Goal: Task Accomplishment & Management: Manage account settings

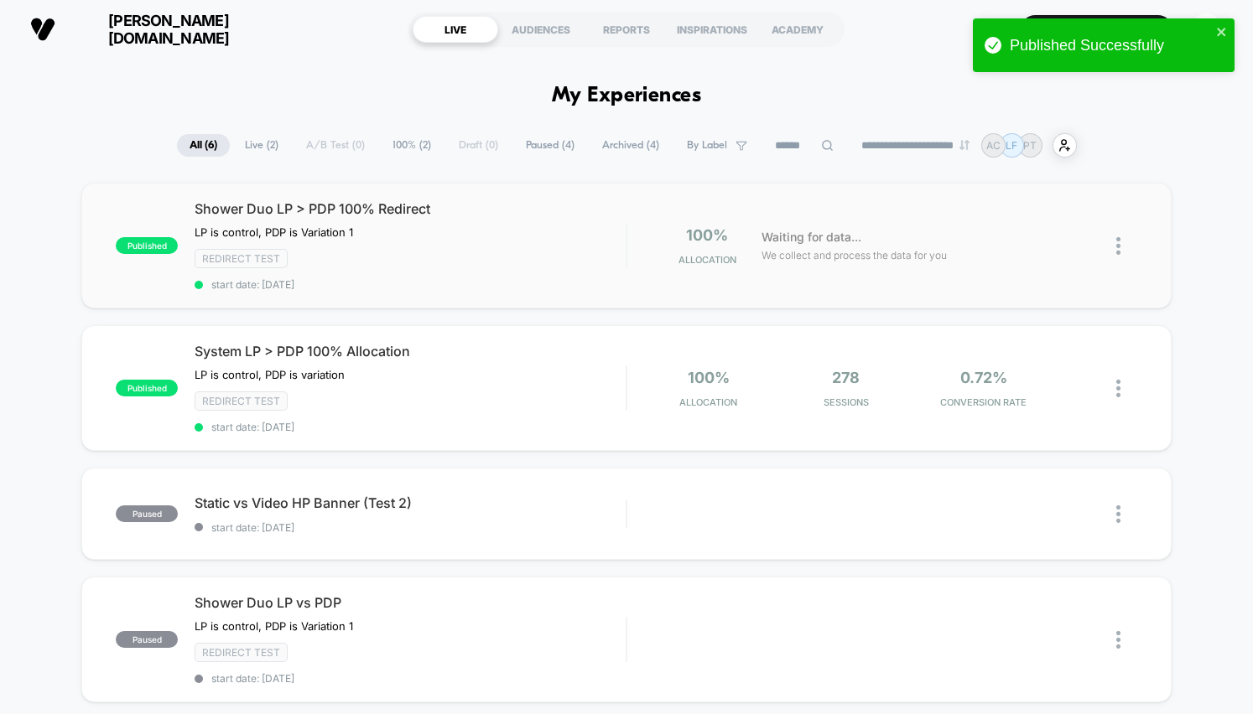
click at [1121, 236] on div at bounding box center [1126, 245] width 21 height 39
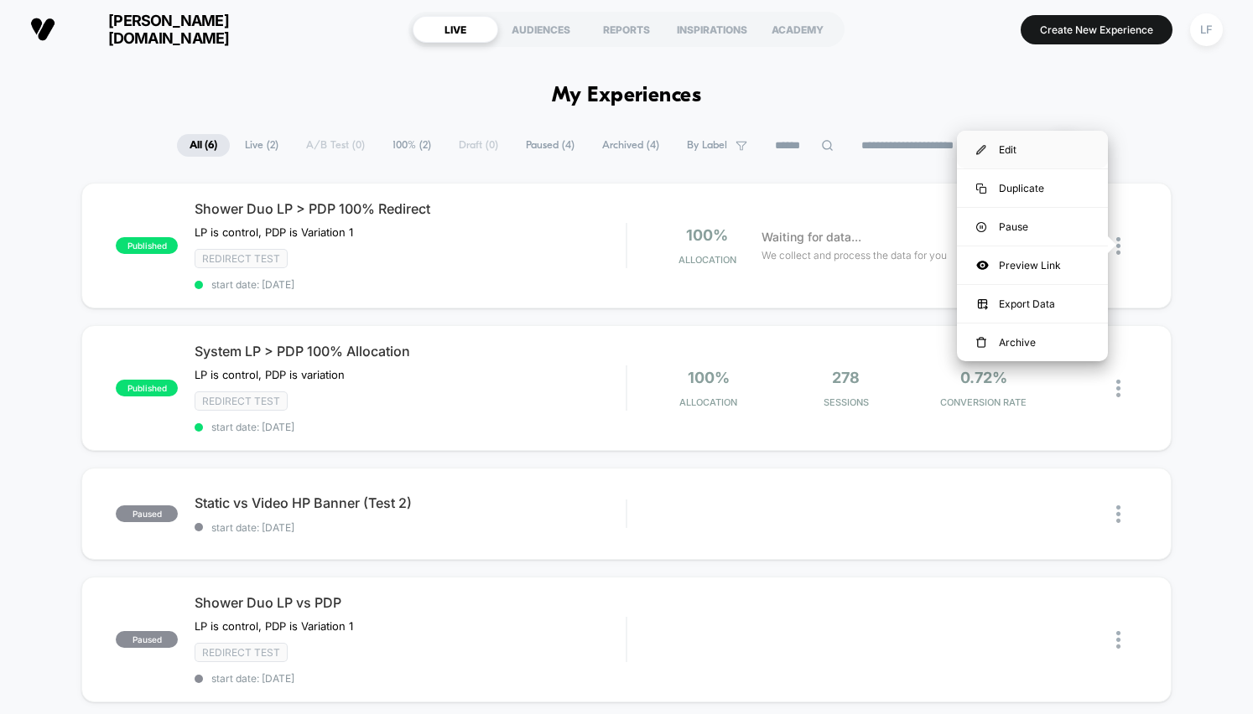
click at [1026, 153] on div "Edit" at bounding box center [1032, 150] width 151 height 38
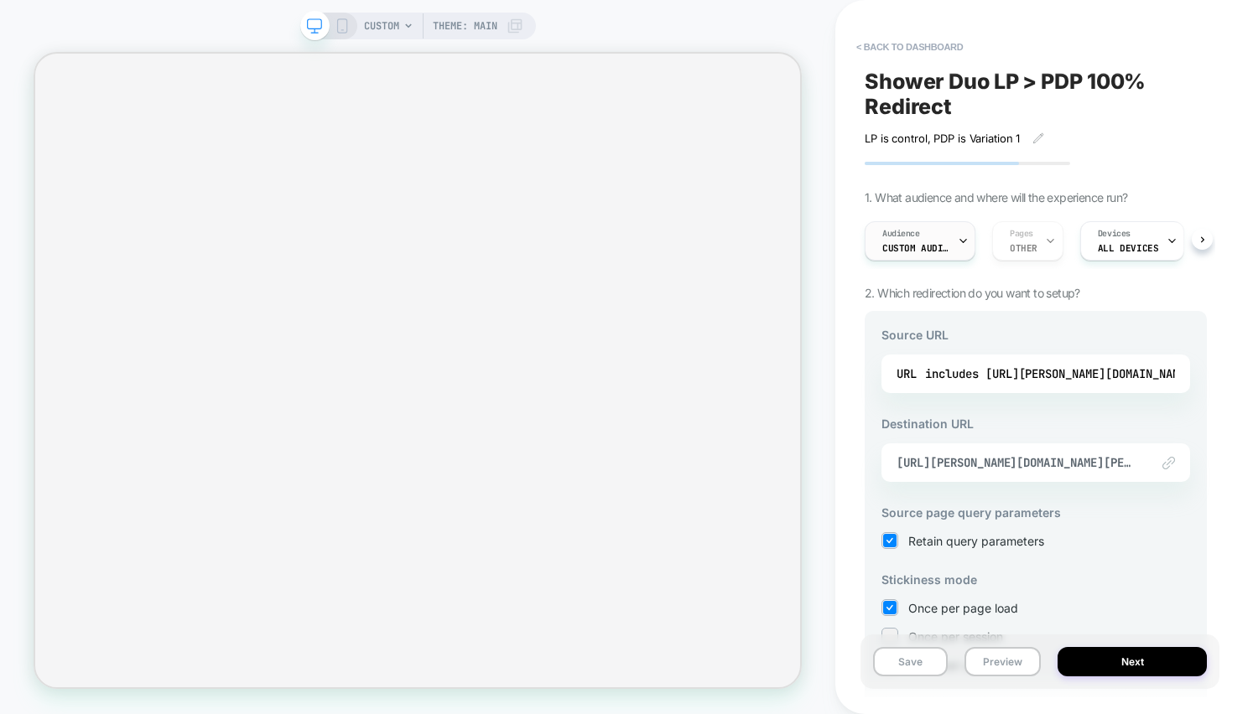
click at [960, 237] on div "CUSTOM Theme: MAIN < back to dashboard Shower Duo LP > PDP 100% Redirect LP is …" at bounding box center [626, 357] width 1253 height 714
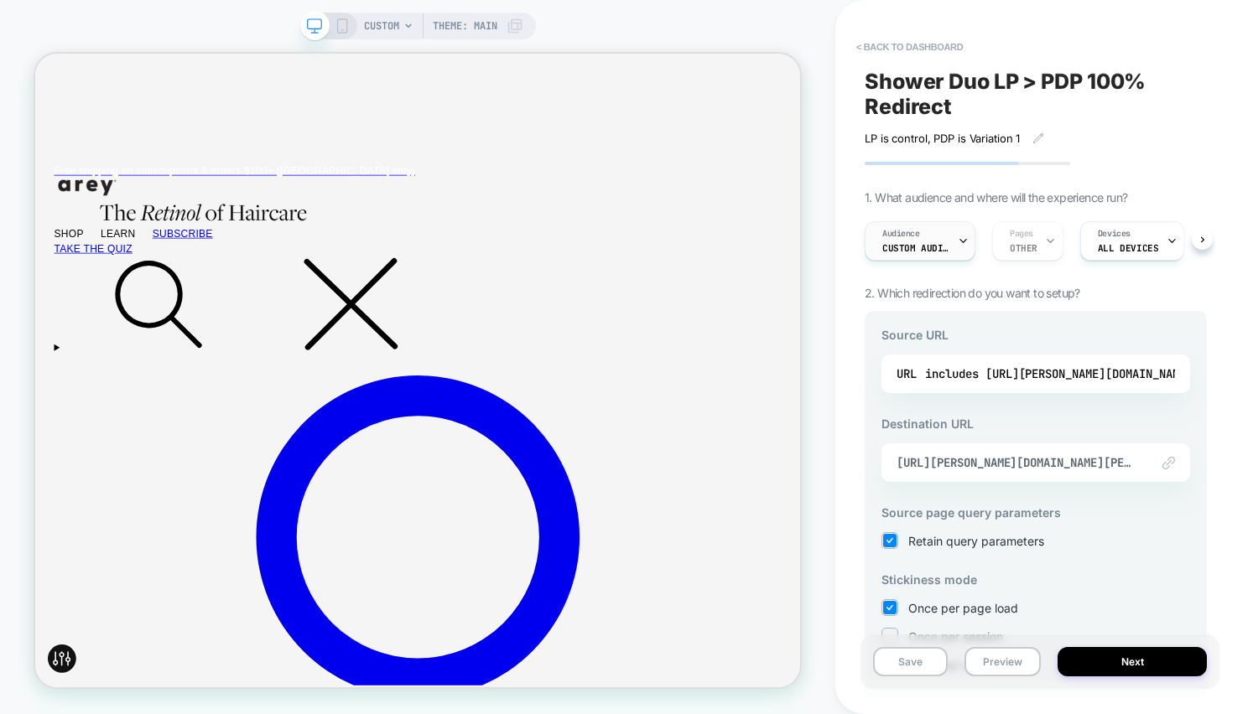
click at [963, 242] on icon at bounding box center [962, 241] width 11 height 11
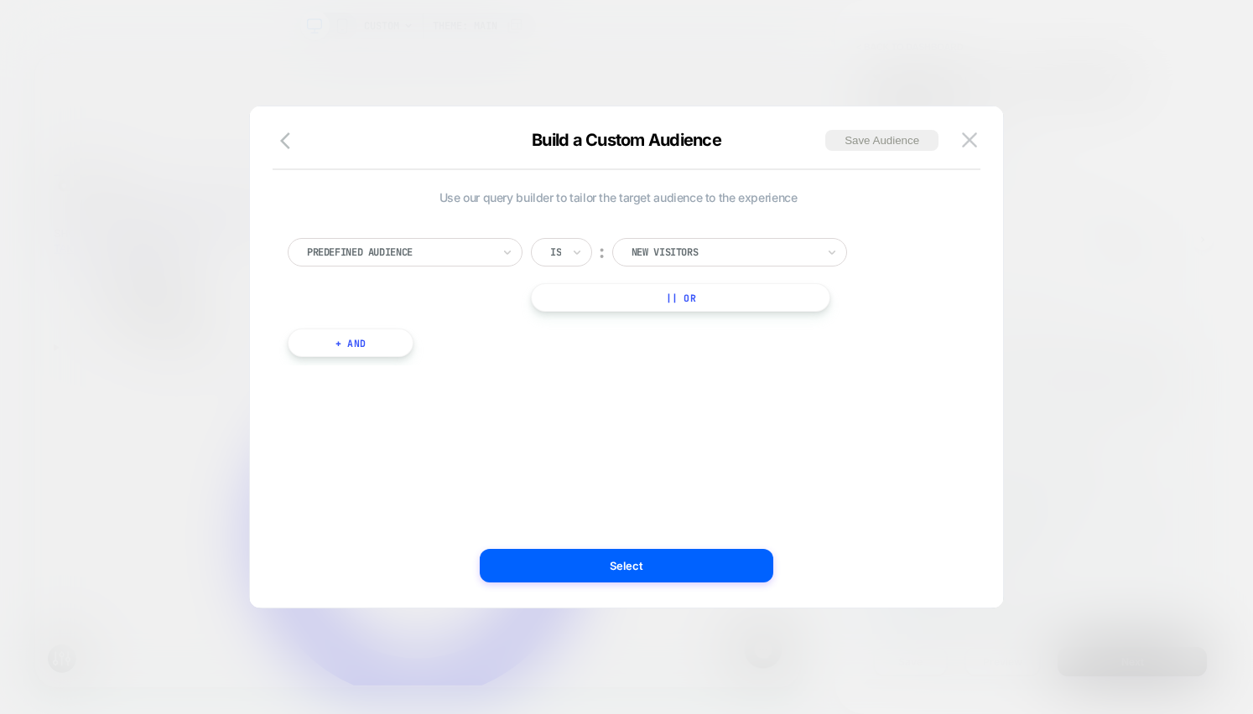
click at [339, 343] on button "+ And" at bounding box center [351, 343] width 126 height 29
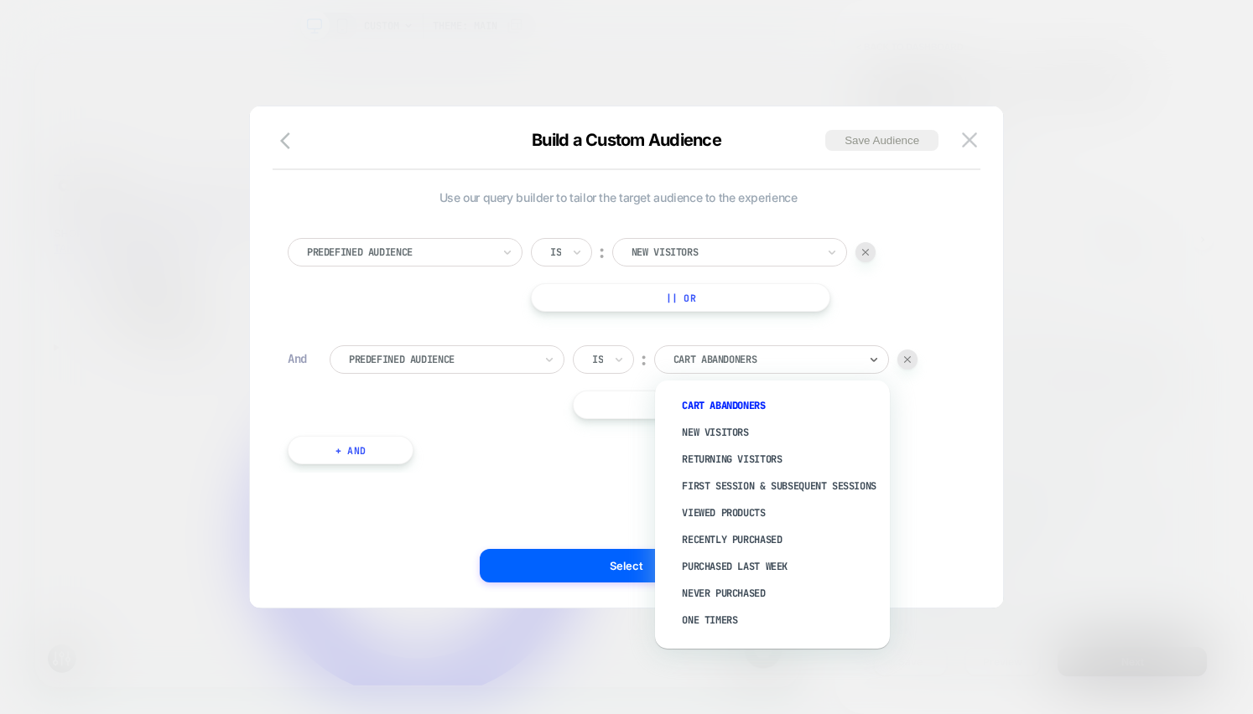
click at [706, 364] on div at bounding box center [765, 359] width 184 height 15
click at [749, 433] on div "New Visitors" at bounding box center [781, 432] width 218 height 27
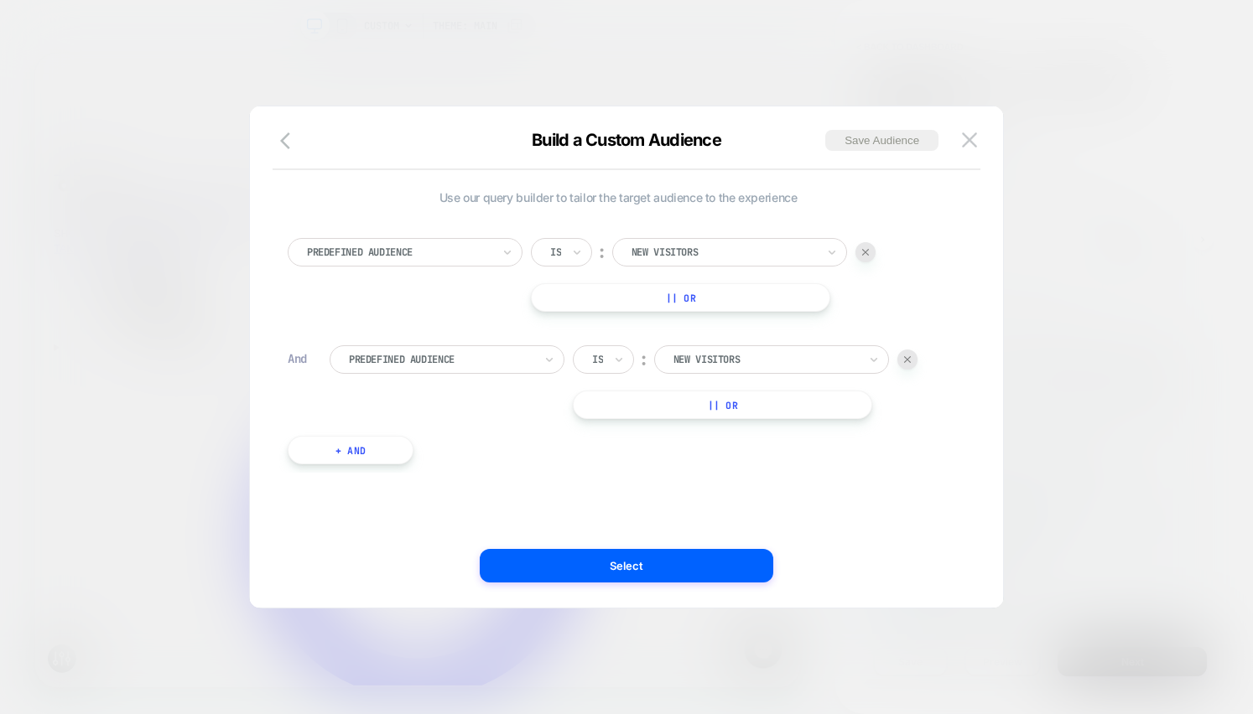
click at [738, 362] on div at bounding box center [765, 359] width 184 height 15
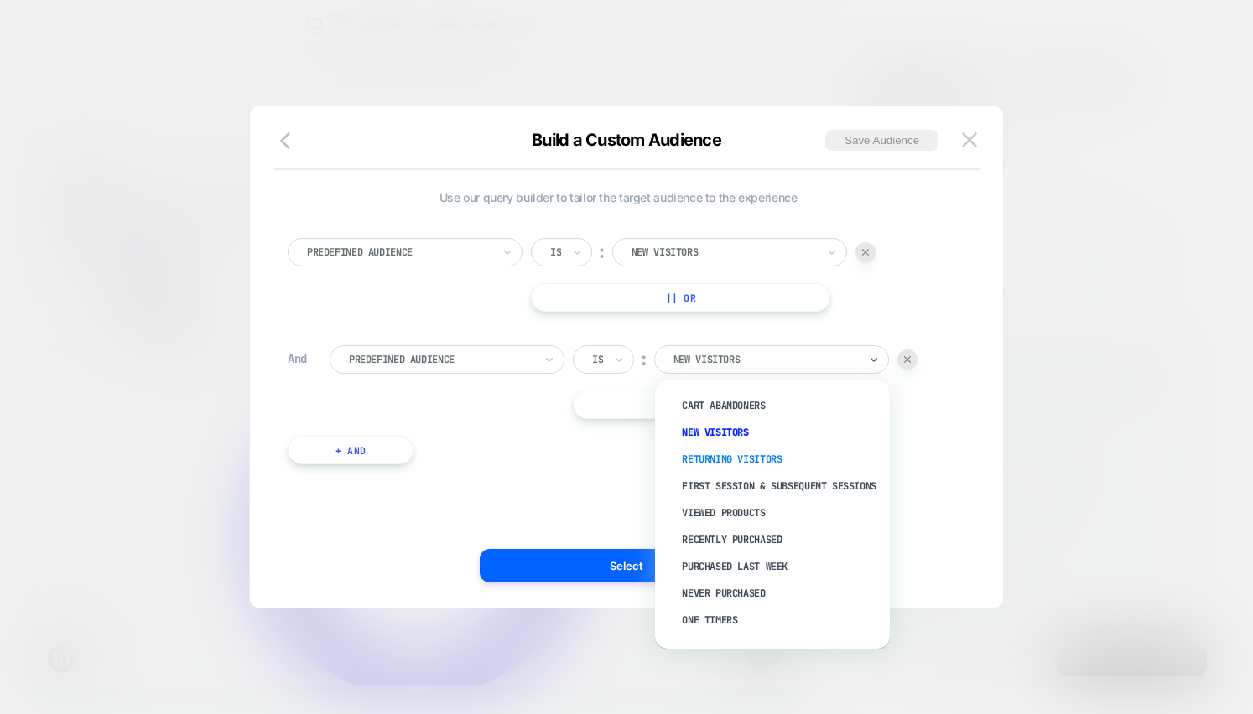
click at [743, 456] on div "Returning Visitors" at bounding box center [781, 459] width 218 height 27
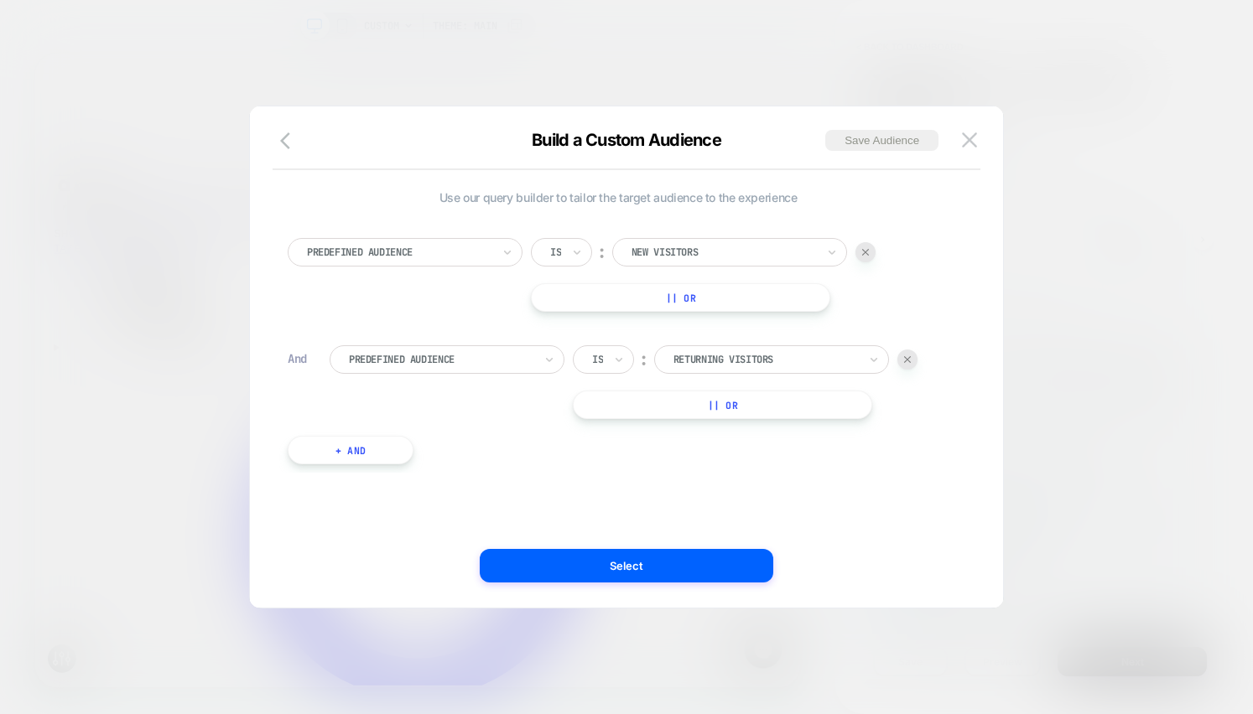
click at [399, 462] on button "+ And" at bounding box center [351, 450] width 126 height 29
click at [464, 464] on div at bounding box center [441, 466] width 184 height 15
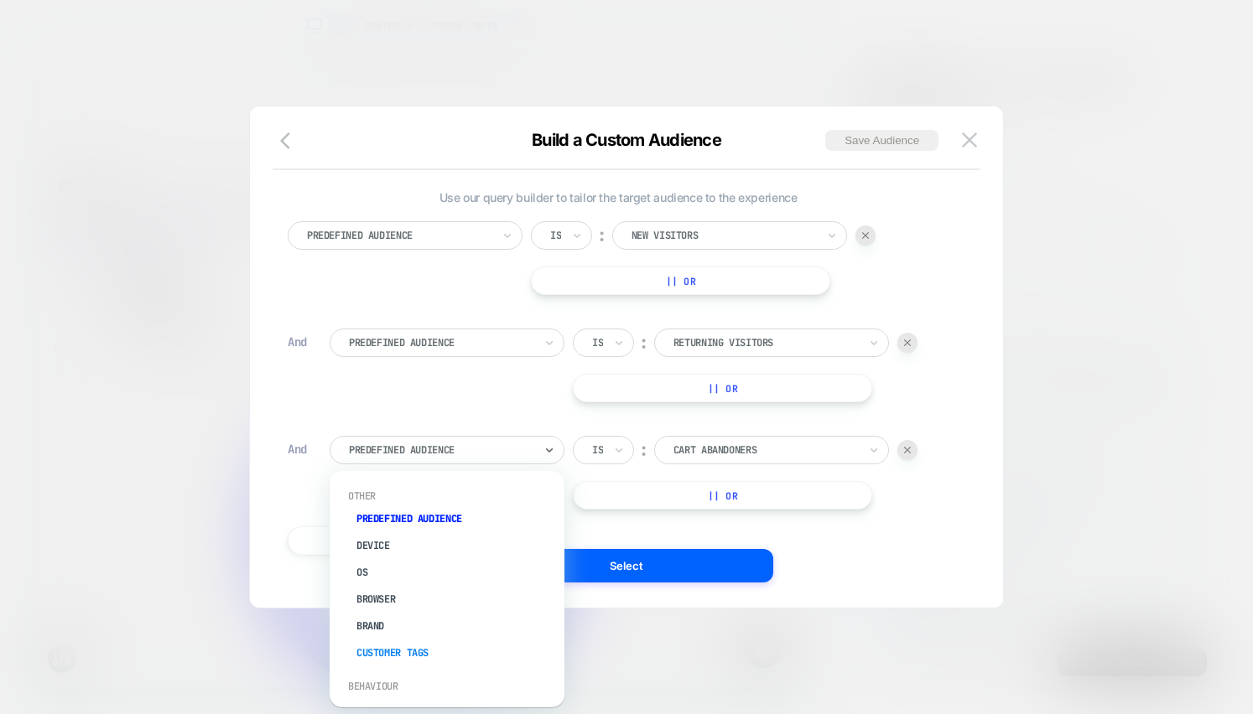
click at [428, 651] on div "Customer Tags" at bounding box center [455, 653] width 218 height 27
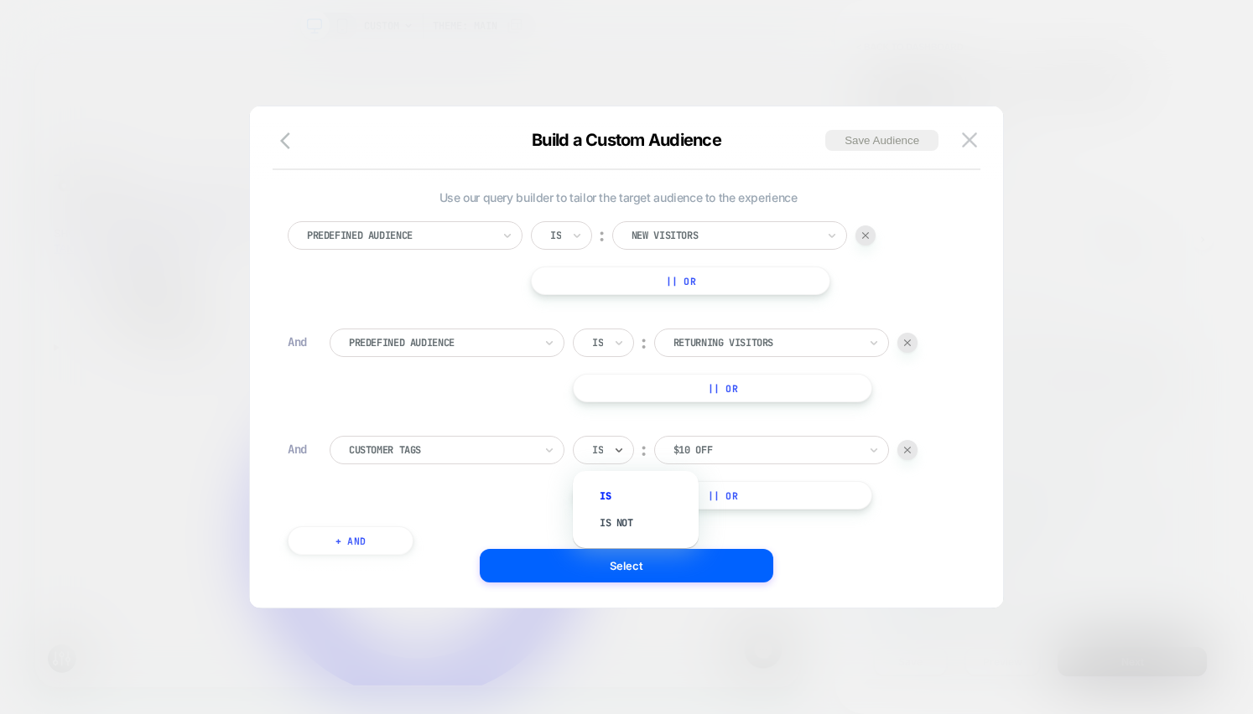
click at [589, 459] on div "Is" at bounding box center [603, 450] width 61 height 29
click at [599, 511] on div "Is not" at bounding box center [643, 523] width 109 height 27
click at [494, 459] on div "Customer Tags" at bounding box center [446, 450] width 235 height 29
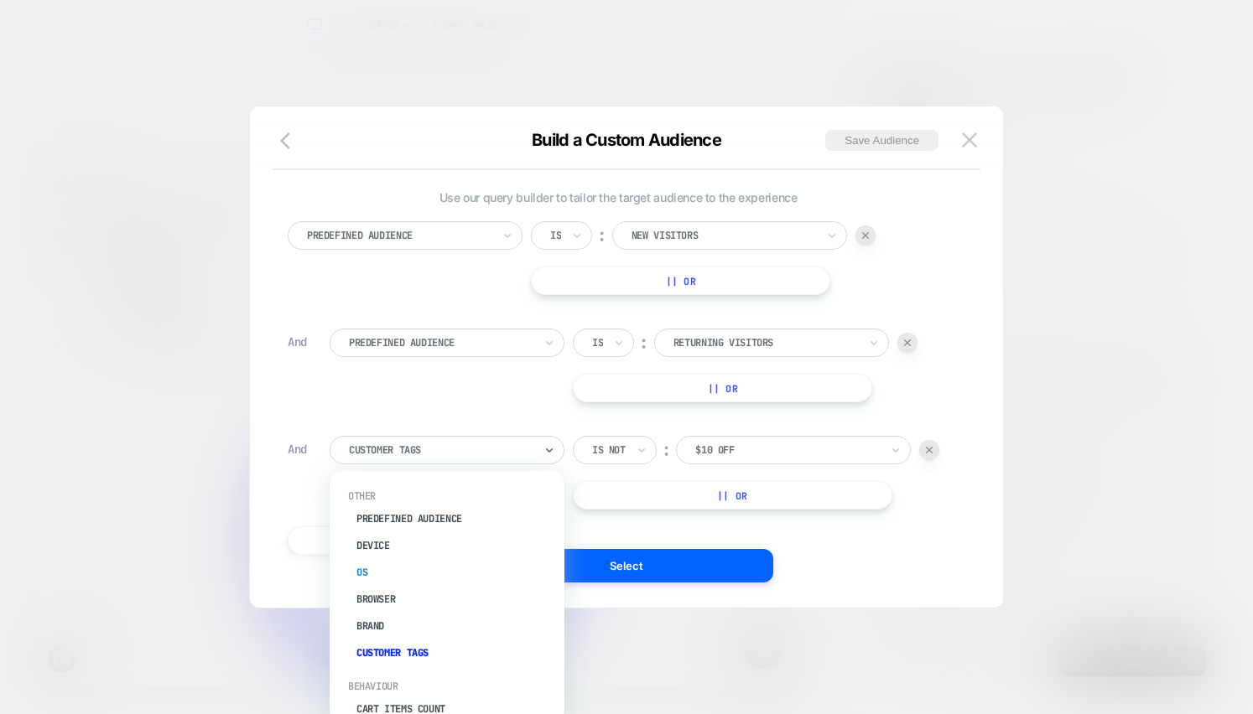
scroll to position [3, 0]
click at [407, 621] on div "Brand" at bounding box center [455, 622] width 218 height 27
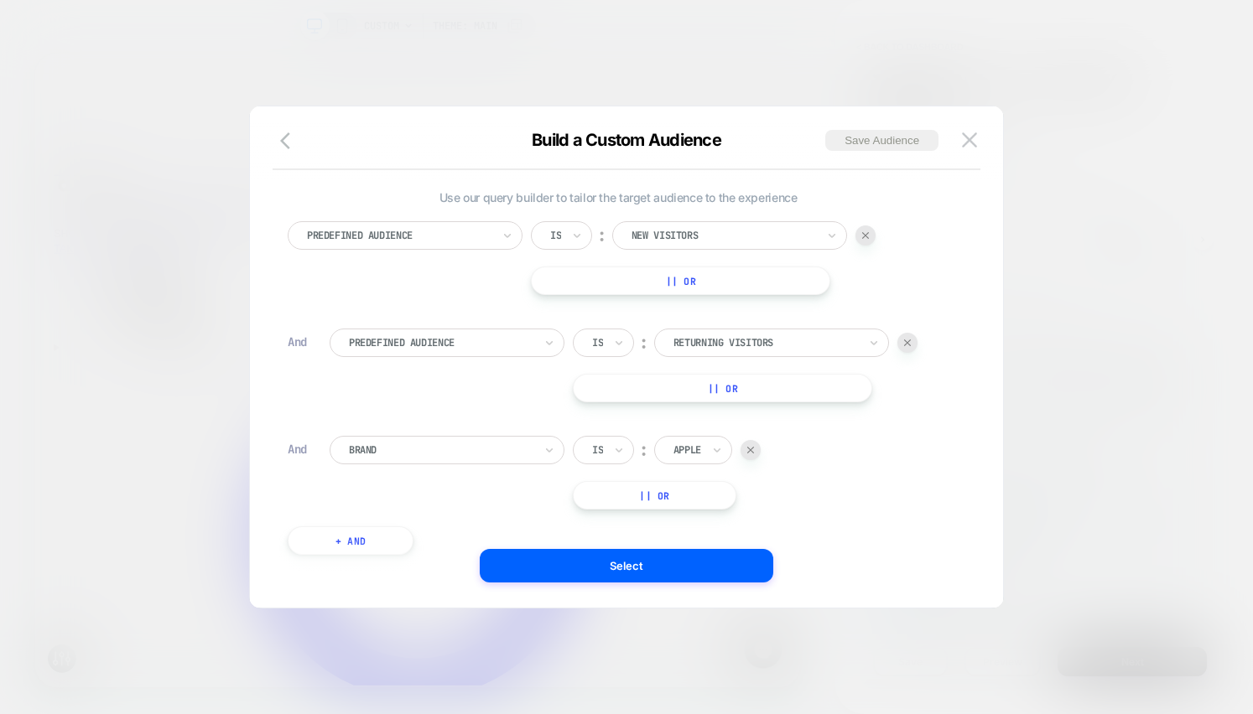
click at [496, 457] on div at bounding box center [441, 450] width 184 height 15
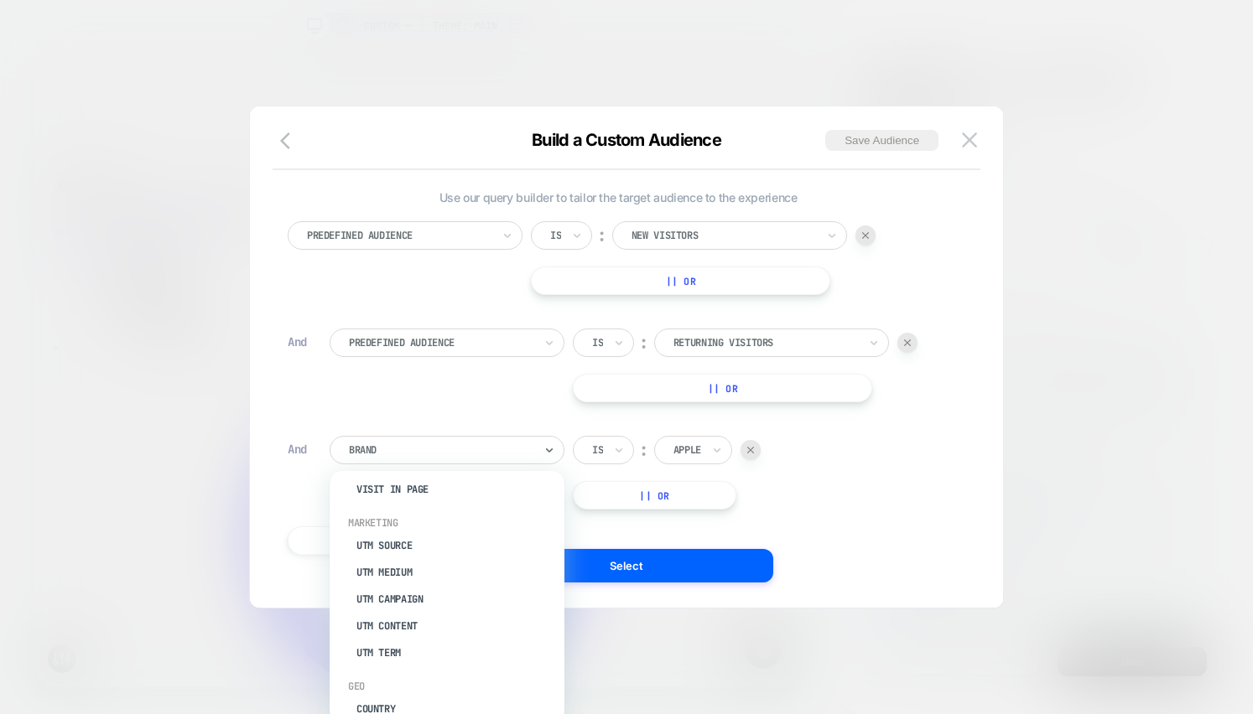
scroll to position [730, 0]
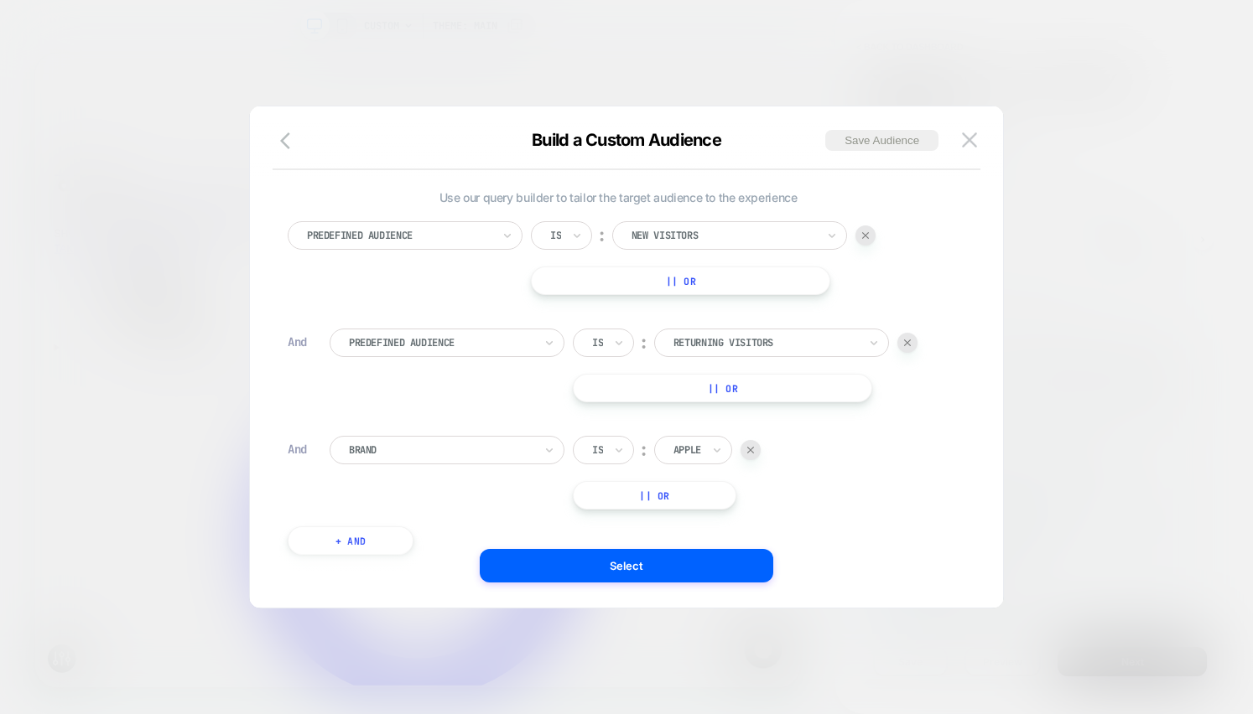
drag, startPoint x: 708, startPoint y: 635, endPoint x: 931, endPoint y: 624, distance: 223.3
click at [708, 635] on div at bounding box center [626, 357] width 1253 height 714
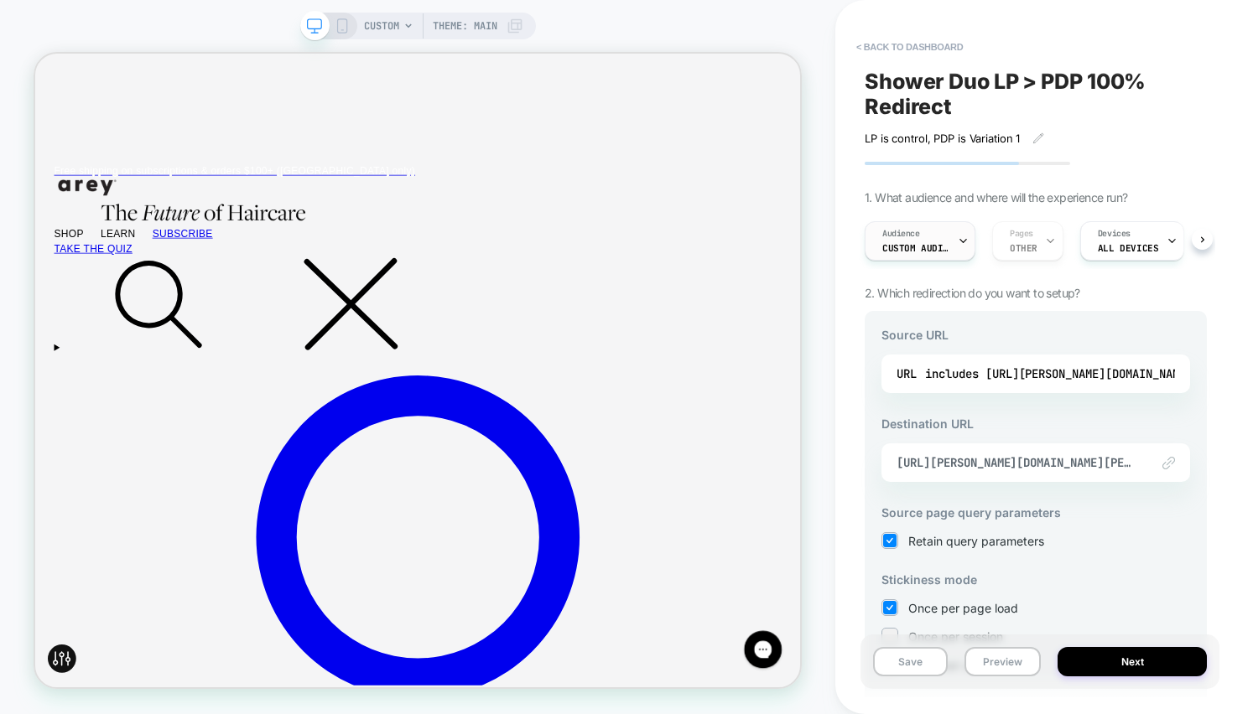
click at [928, 259] on div "Audience Custom Audience" at bounding box center [915, 241] width 101 height 38
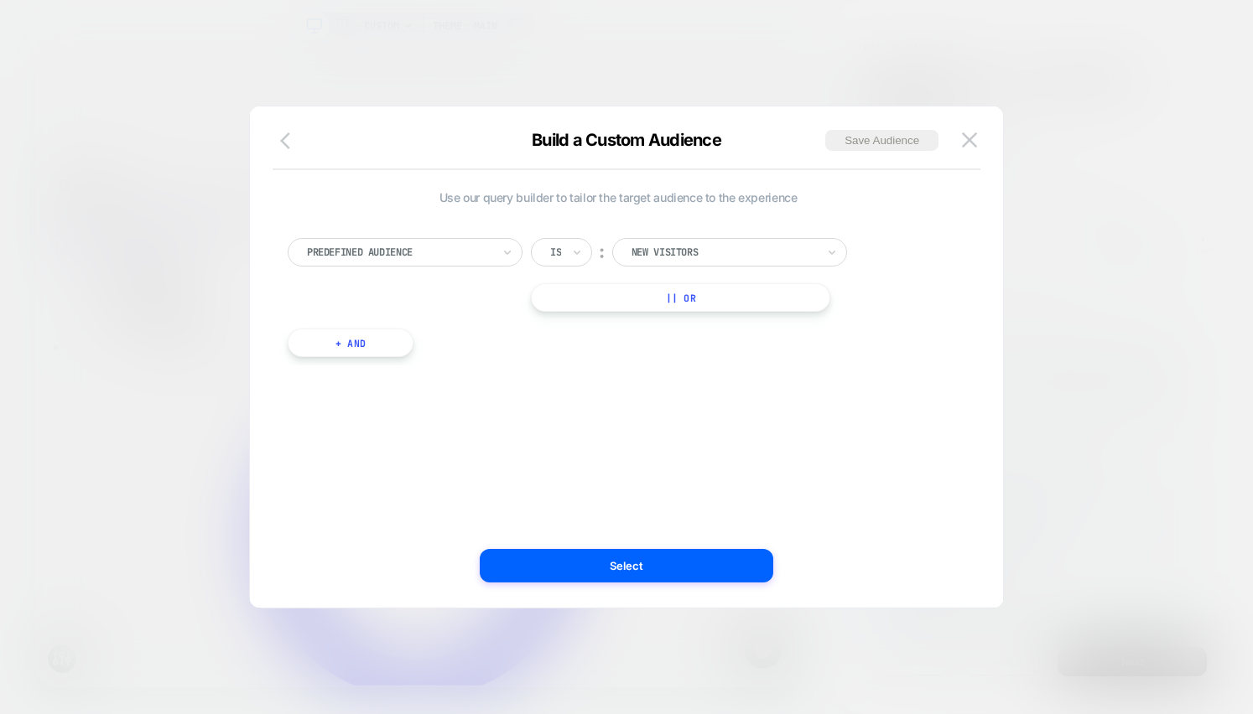
click at [291, 148] on icon "button" at bounding box center [290, 141] width 20 height 20
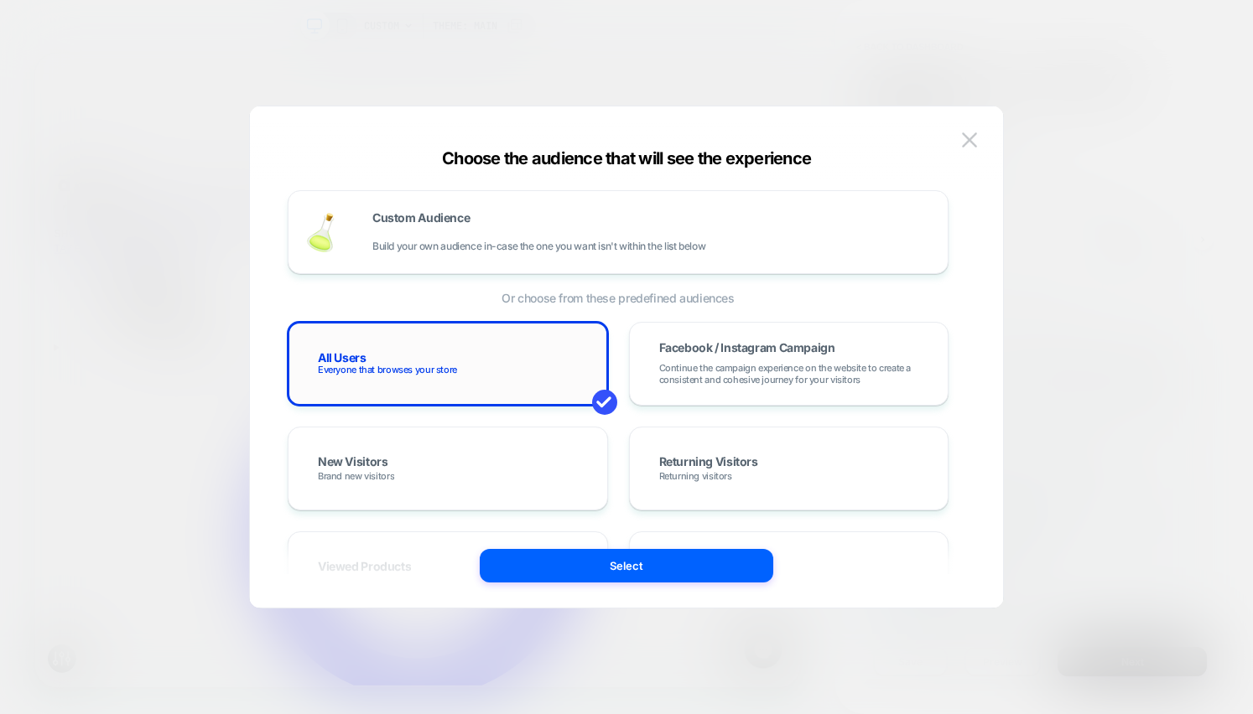
click at [461, 374] on div "All Users Everyone that browses your store" at bounding box center [447, 364] width 285 height 49
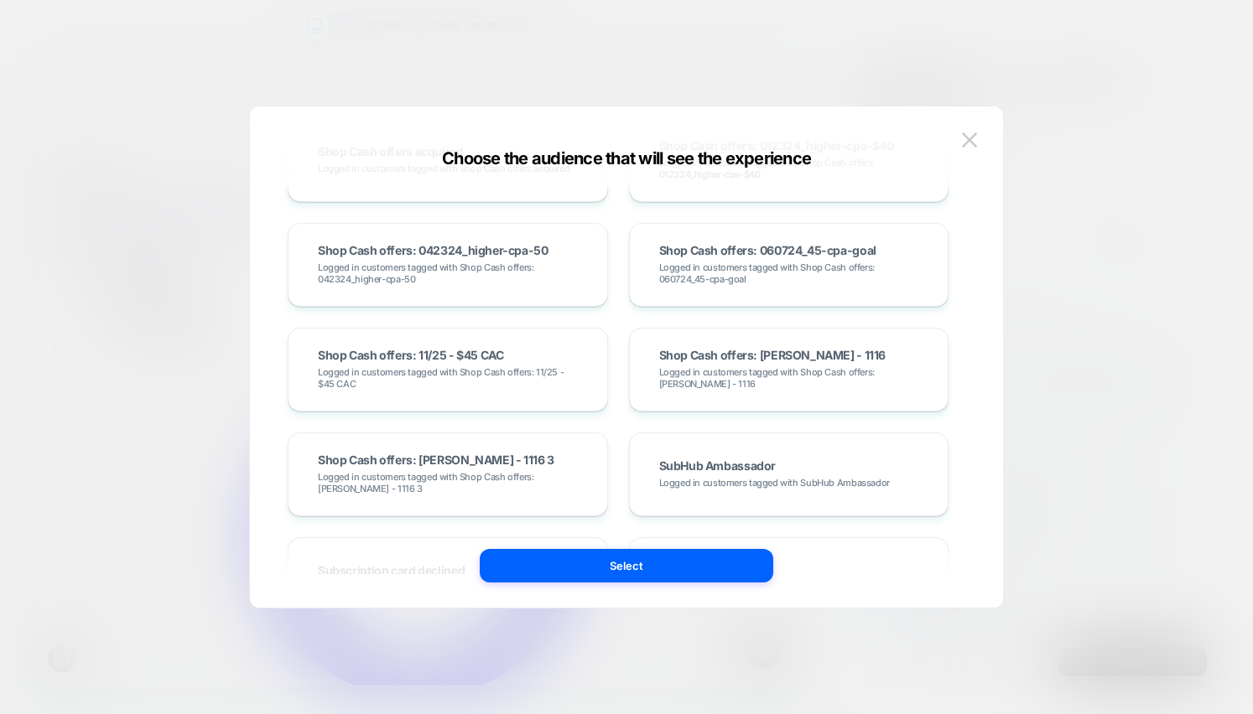
scroll to position [3053, 0]
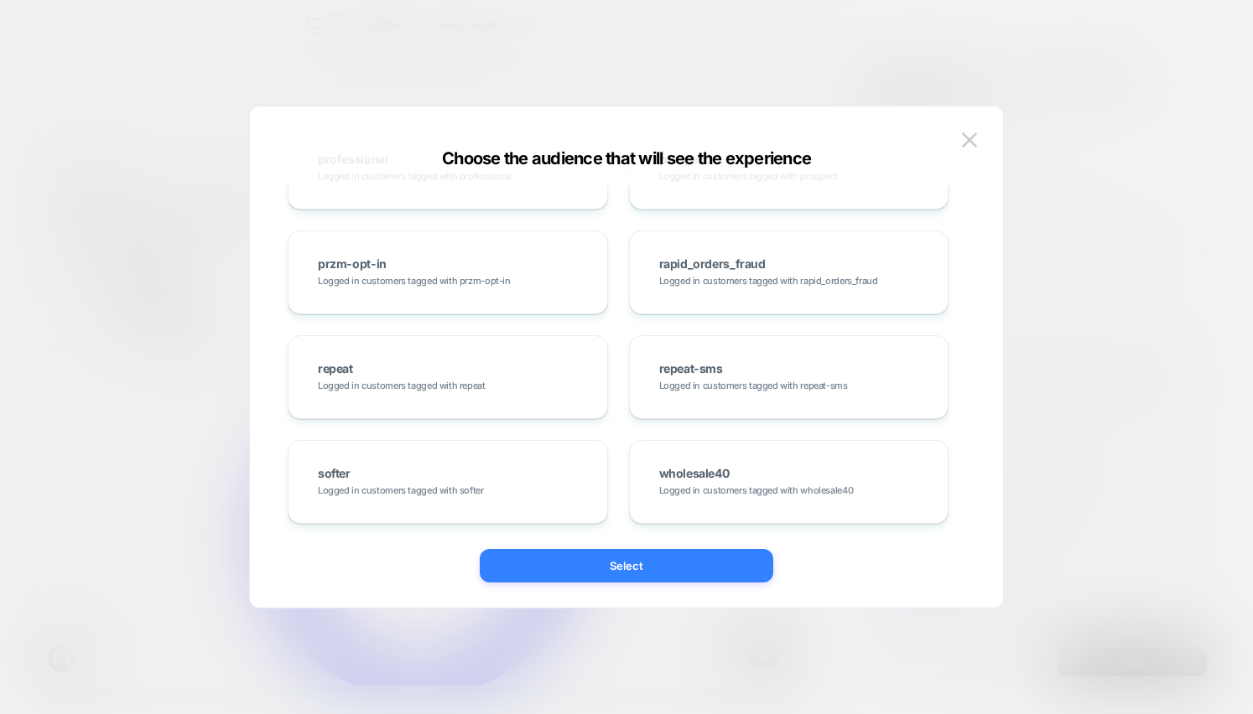
click at [592, 572] on button "Select" at bounding box center [626, 566] width 293 height 34
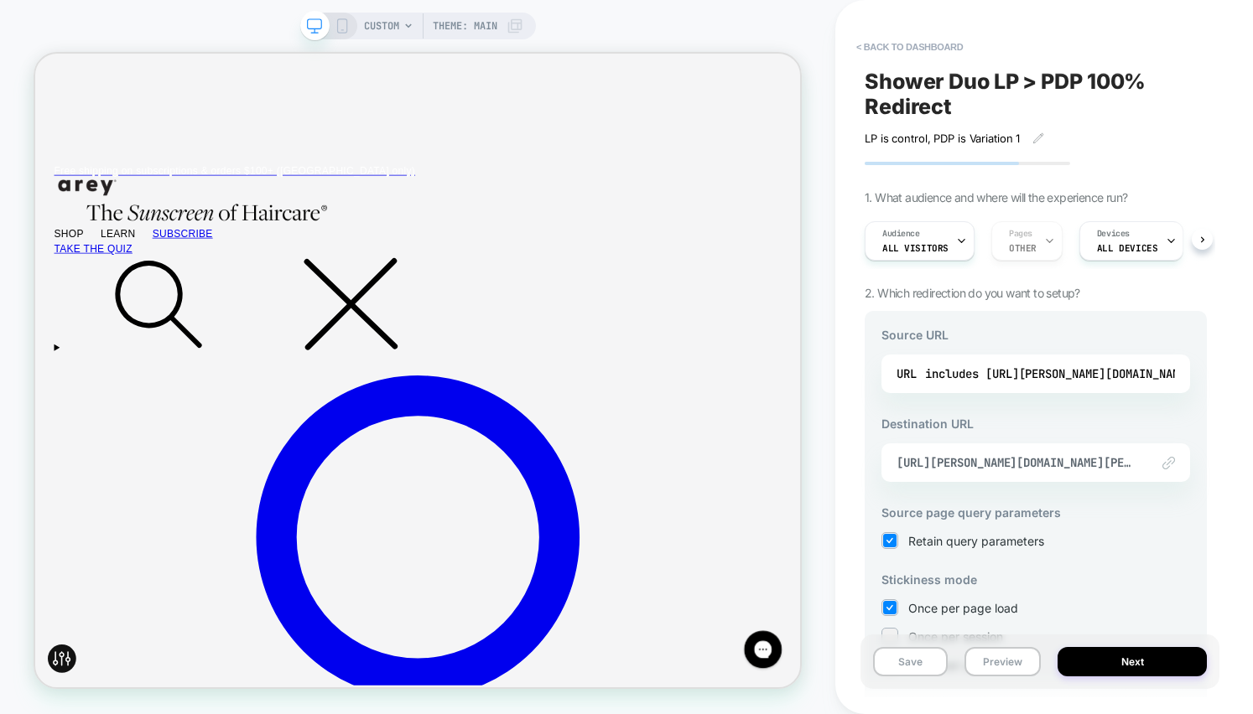
scroll to position [3, 0]
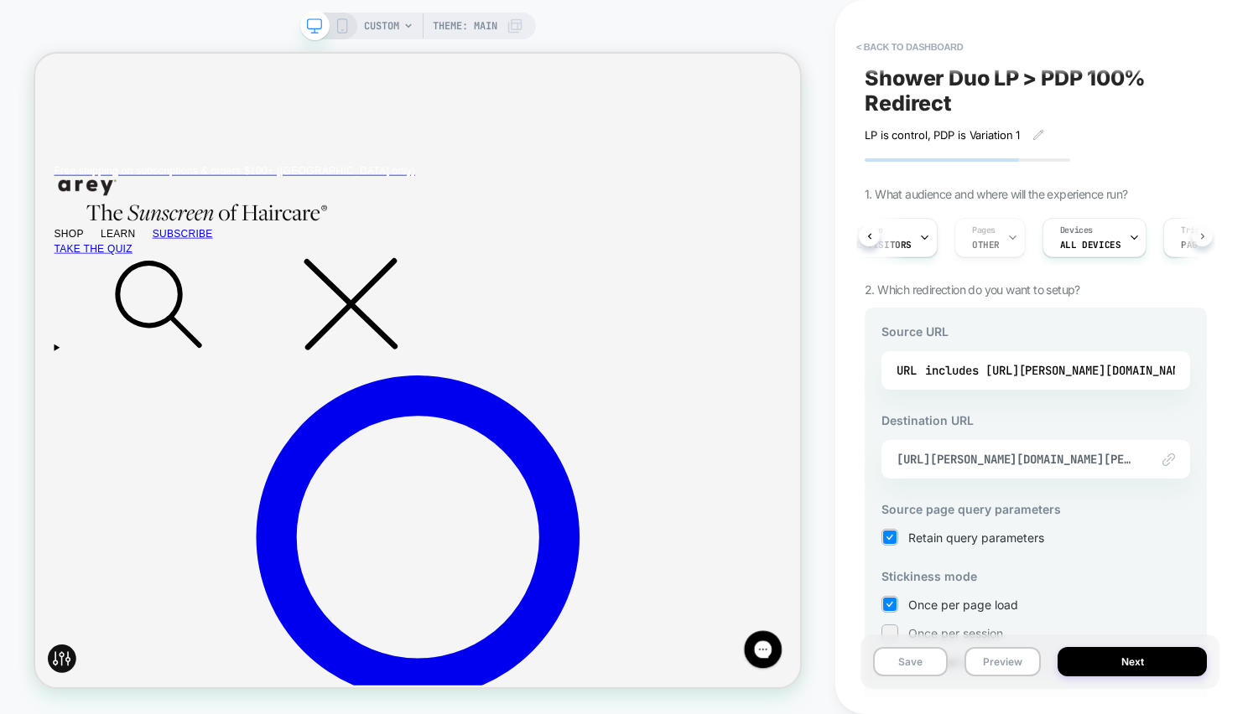
click at [1203, 240] on button at bounding box center [1201, 236] width 21 height 21
click at [1031, 235] on icon at bounding box center [1036, 237] width 11 height 11
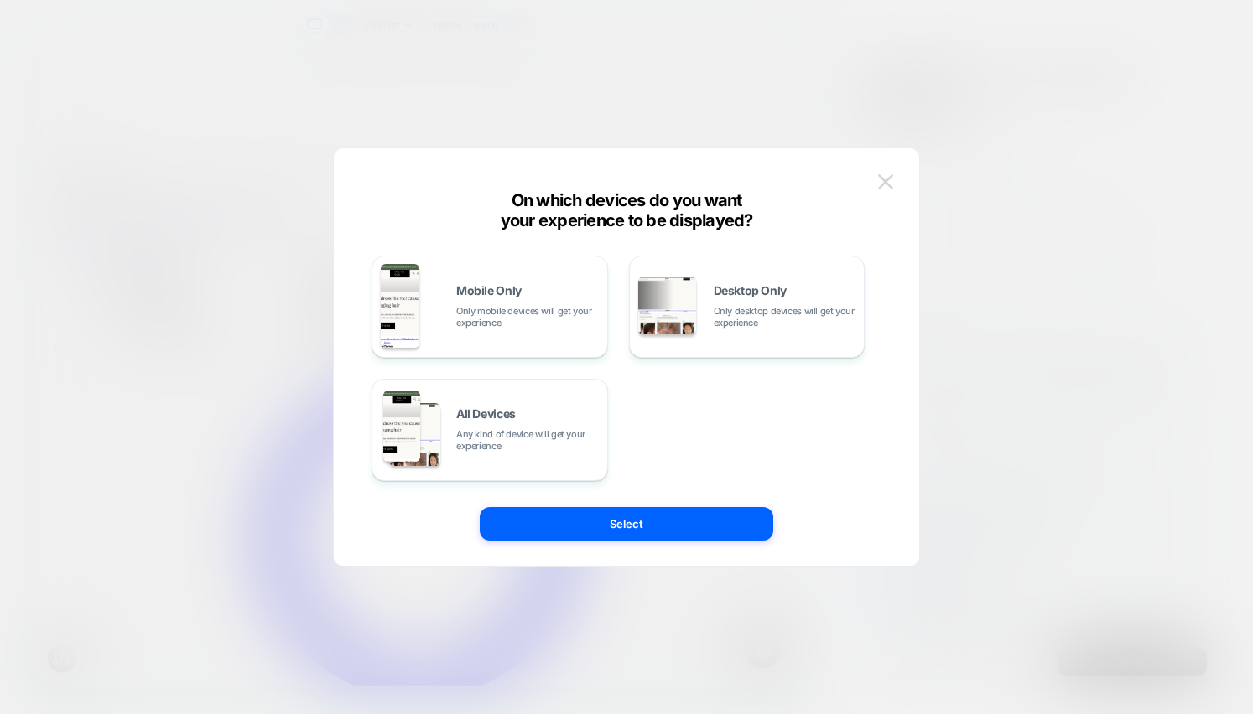
click at [881, 175] on img at bounding box center [885, 181] width 15 height 14
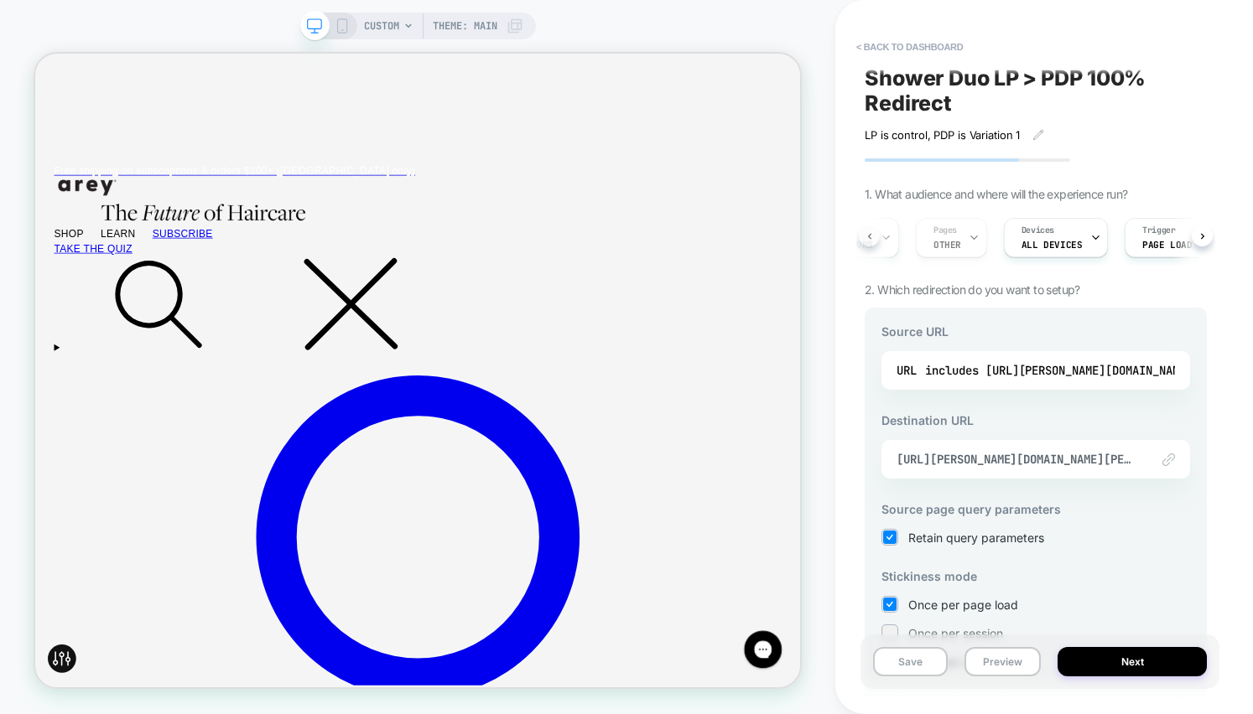
click at [867, 234] on icon at bounding box center [869, 236] width 7 height 7
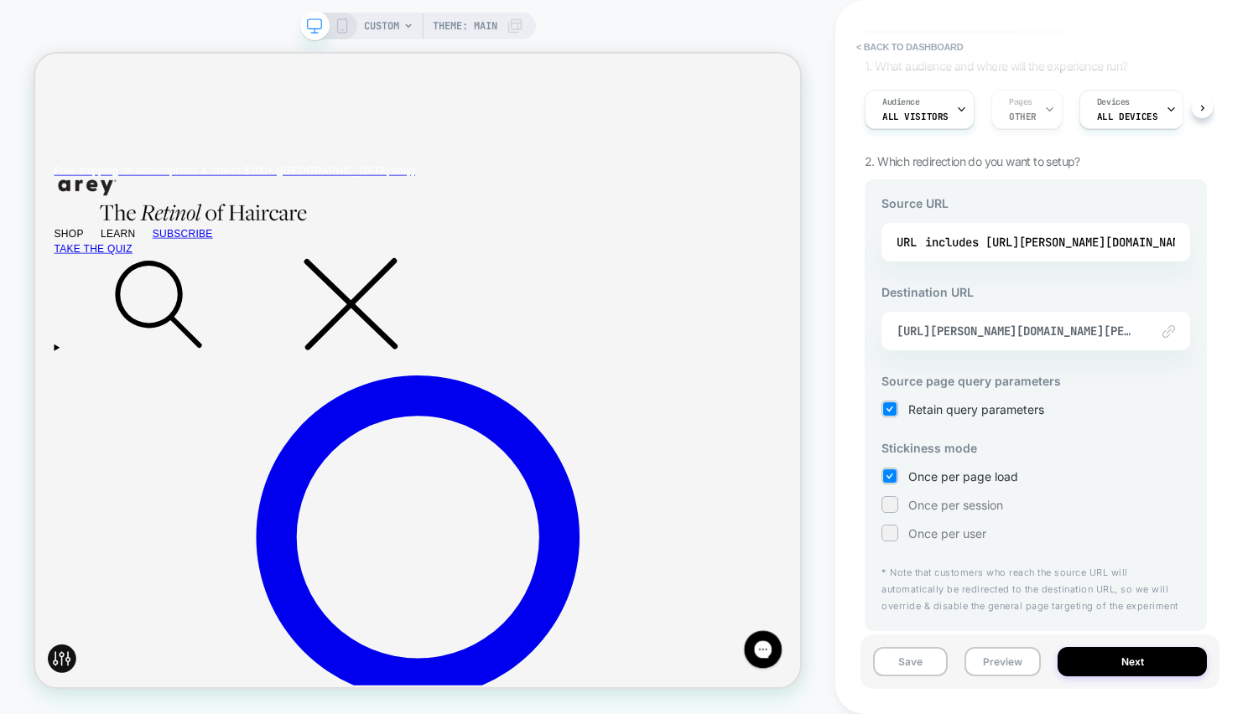
scroll to position [132, 0]
click at [1107, 655] on button "Next" at bounding box center [1131, 661] width 149 height 29
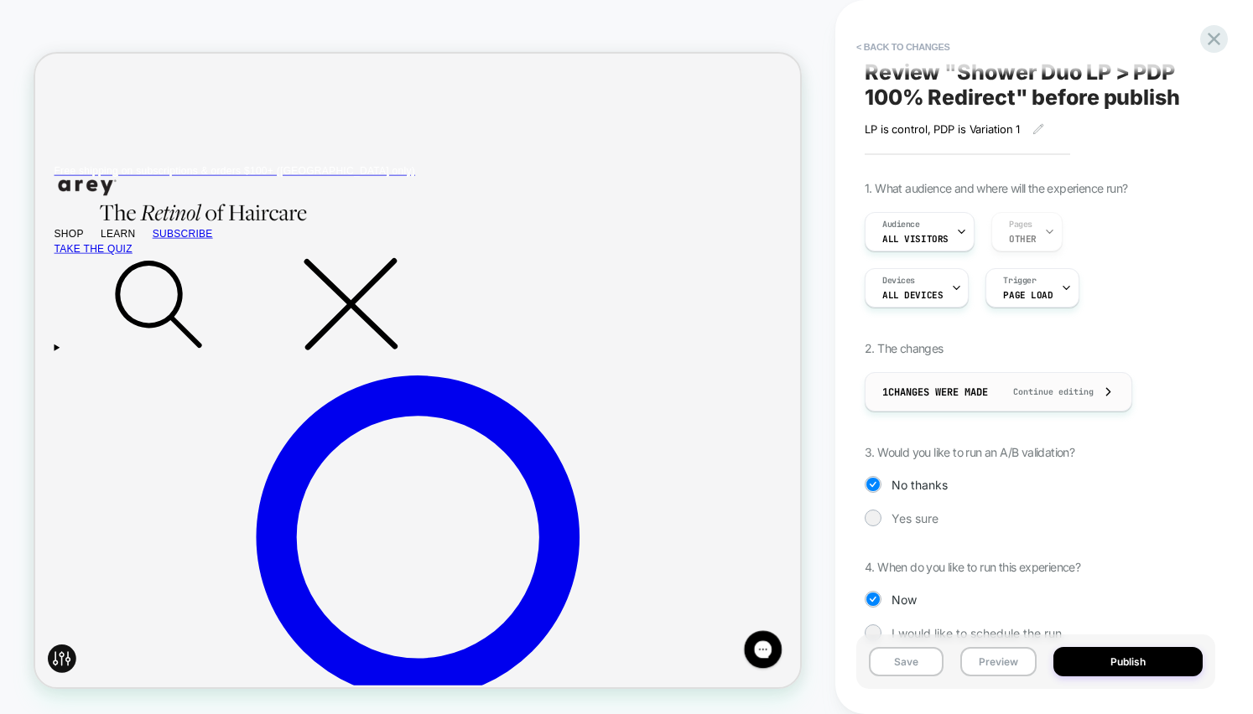
scroll to position [0, 0]
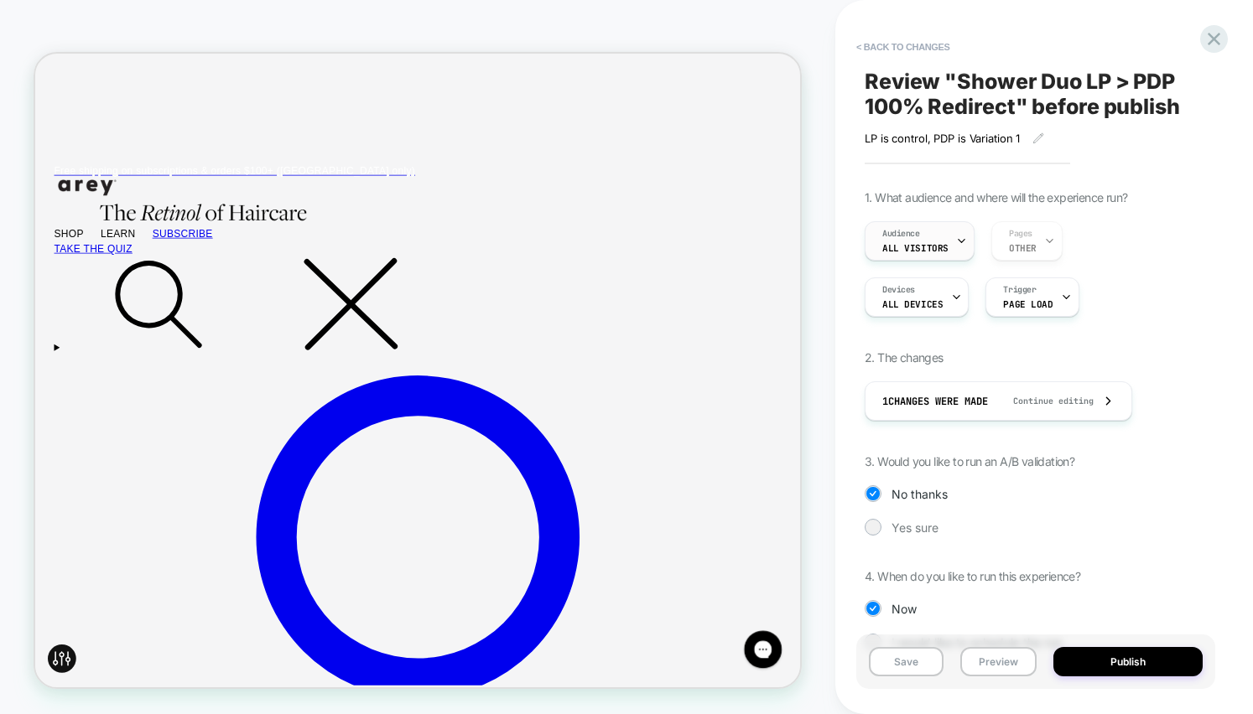
click at [930, 227] on div "Audience All Visitors" at bounding box center [915, 241] width 100 height 38
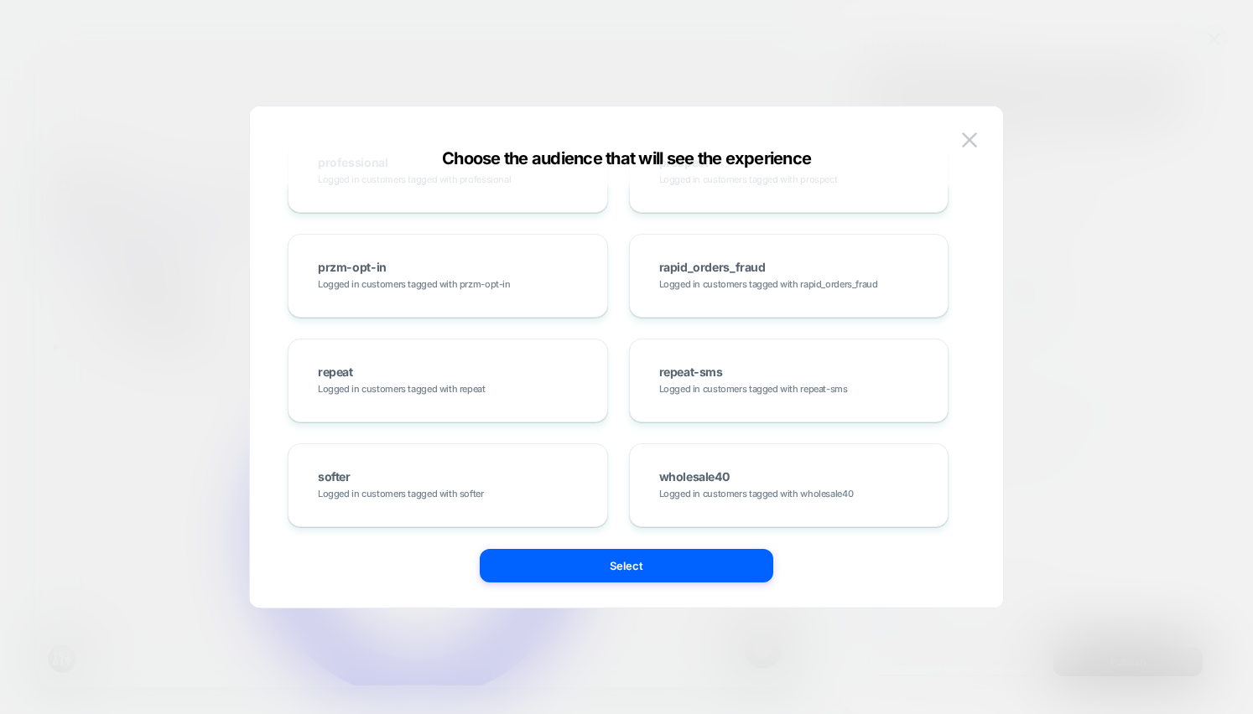
scroll to position [3053, 0]
click at [964, 114] on div "Choose the audience that will see the experience Custom Audience Build your own…" at bounding box center [626, 357] width 755 height 503
click at [975, 132] on button at bounding box center [969, 139] width 25 height 25
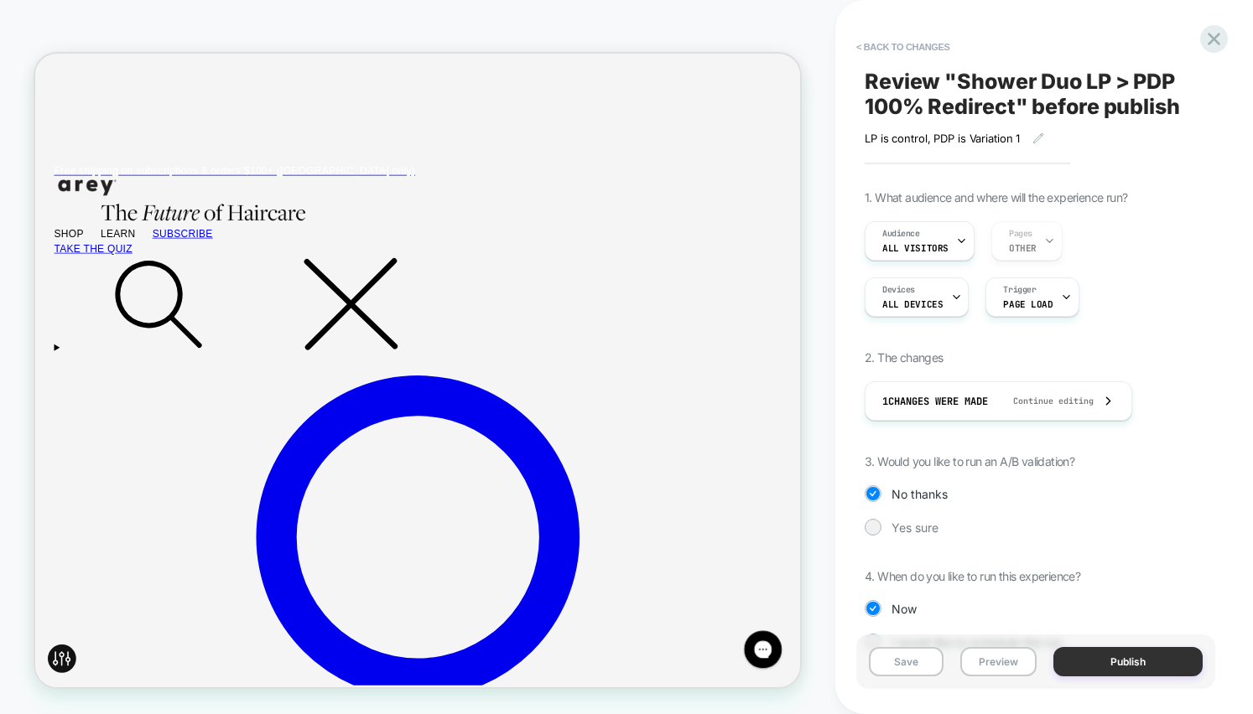
click at [1122, 656] on button "Publish" at bounding box center [1127, 661] width 149 height 29
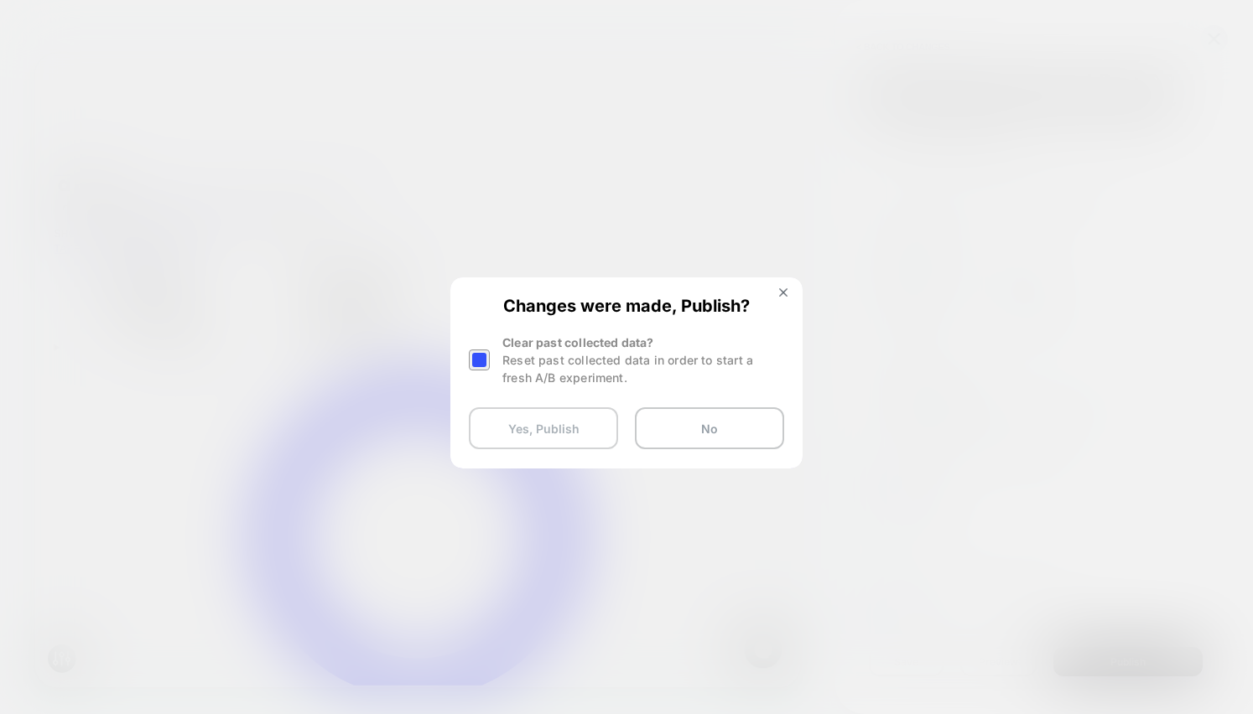
click at [588, 419] on button "Yes, Publish" at bounding box center [543, 428] width 149 height 42
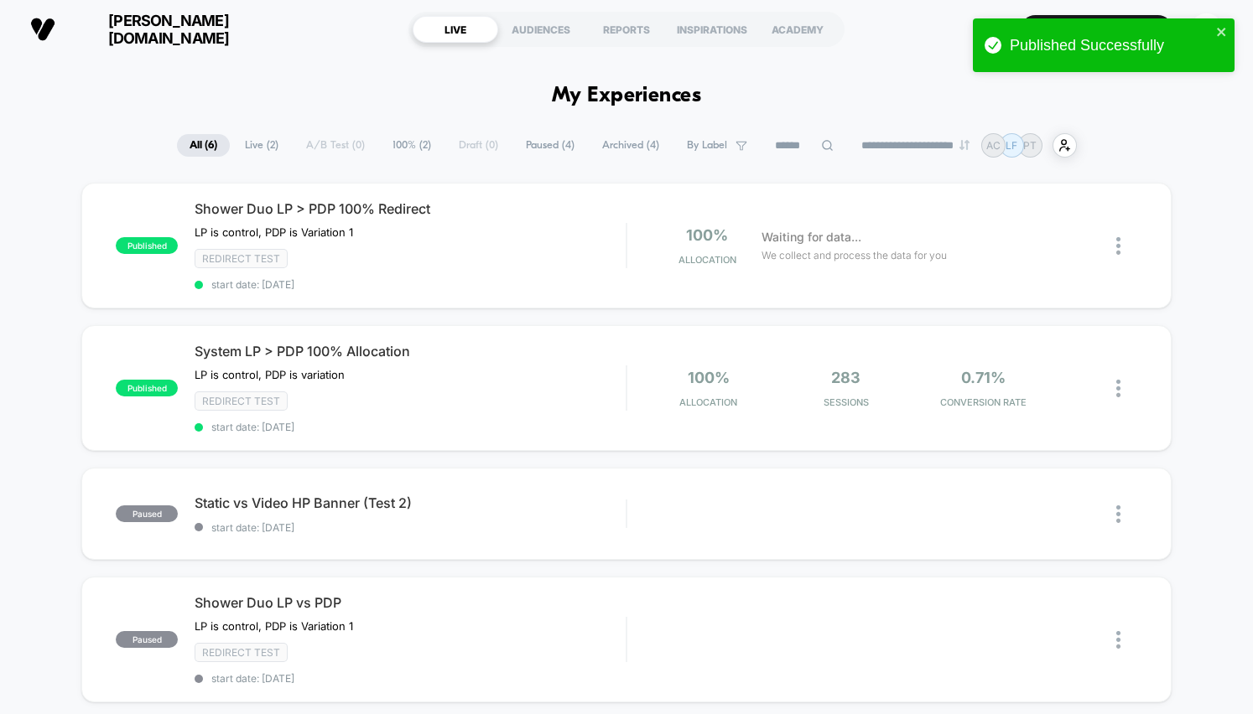
click at [1218, 27] on icon "close" at bounding box center [1222, 31] width 12 height 13
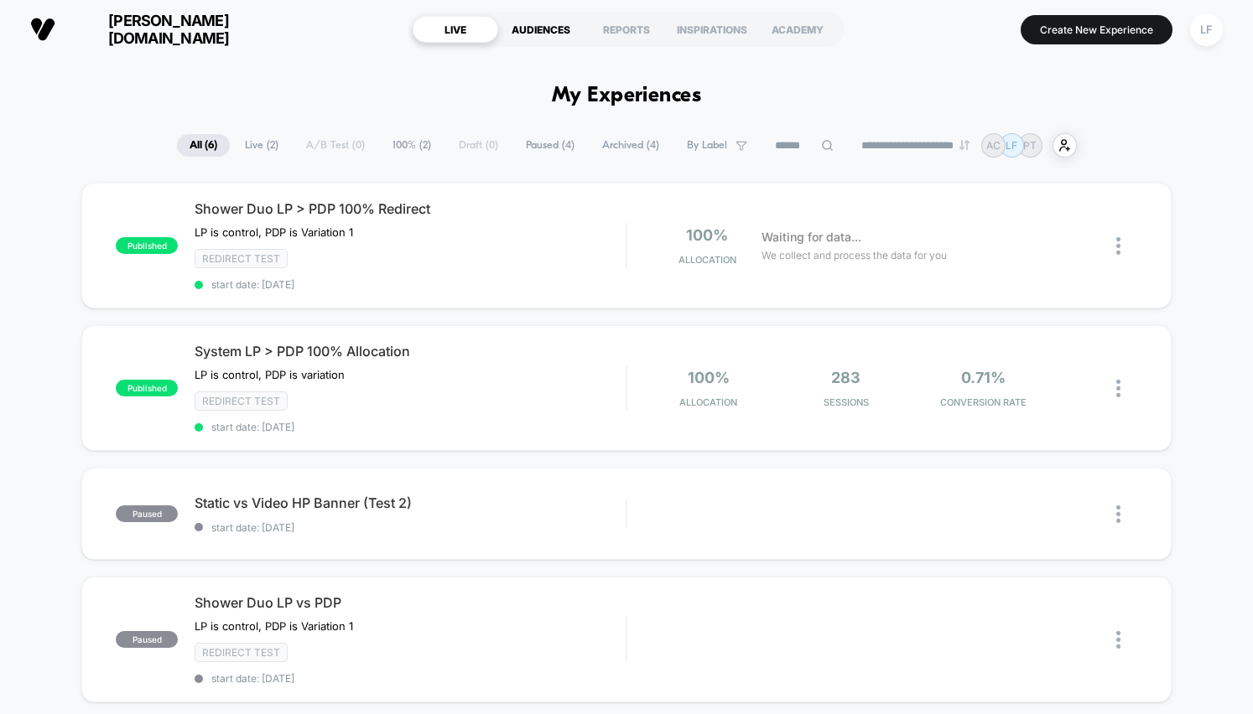
click at [542, 34] on div "AUDIENCES" at bounding box center [541, 29] width 86 height 27
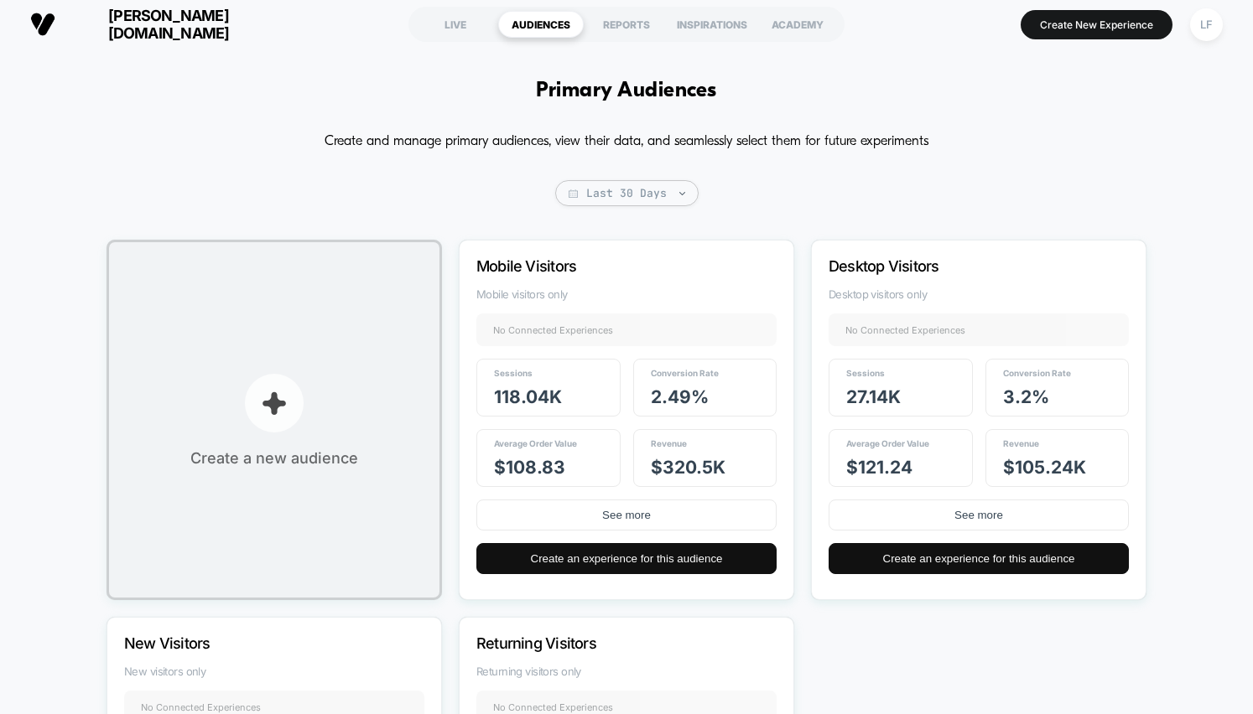
scroll to position [7, 0]
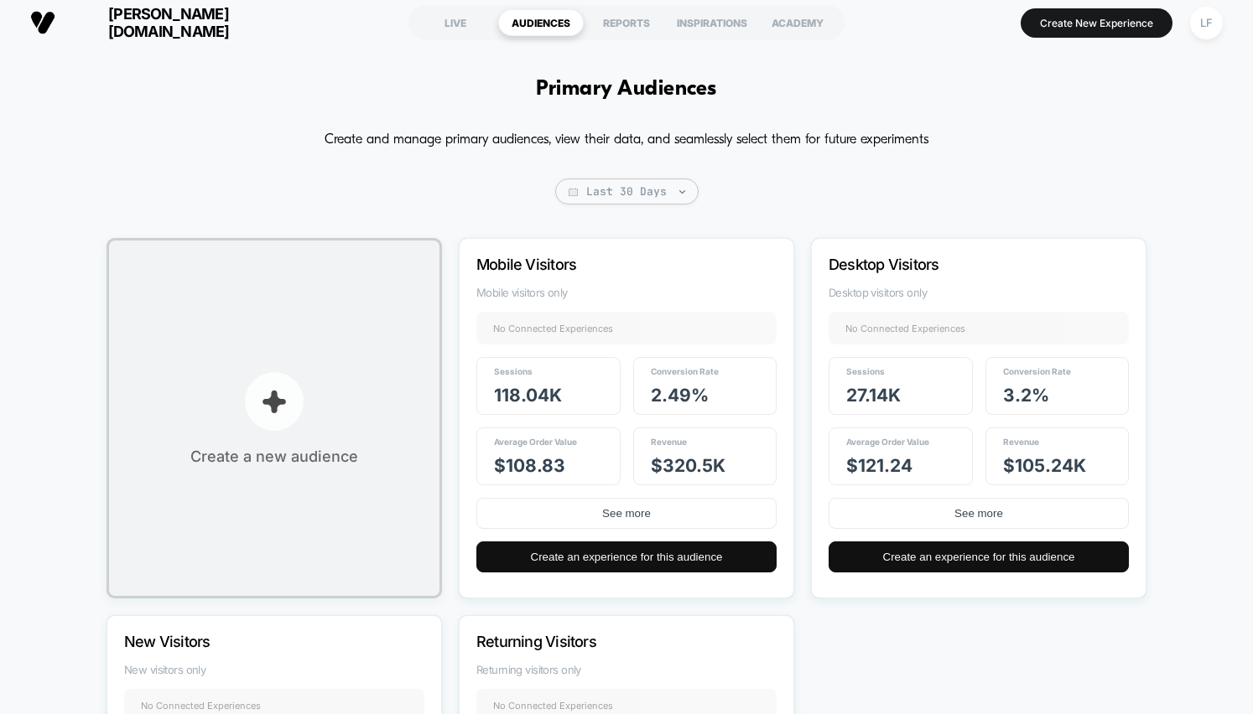
click at [271, 425] on p "button" at bounding box center [274, 401] width 59 height 59
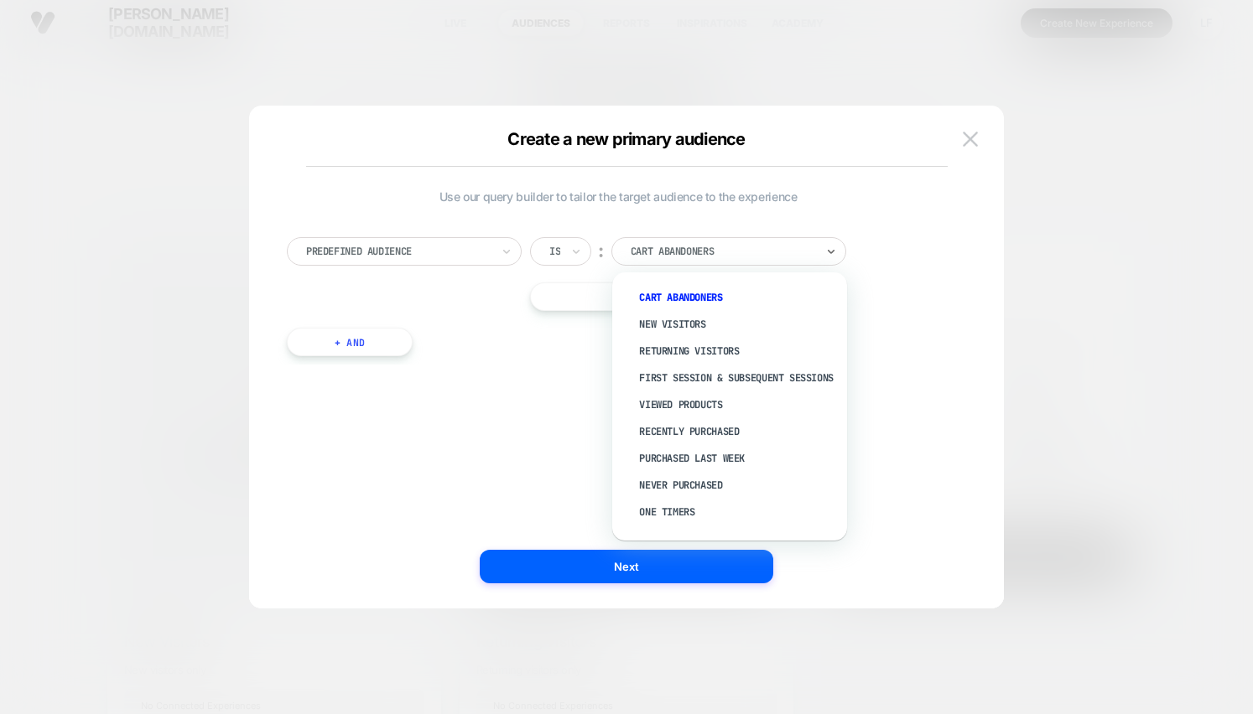
click at [657, 251] on div at bounding box center [722, 251] width 184 height 15
click at [682, 322] on div "New Visitors" at bounding box center [738, 324] width 218 height 27
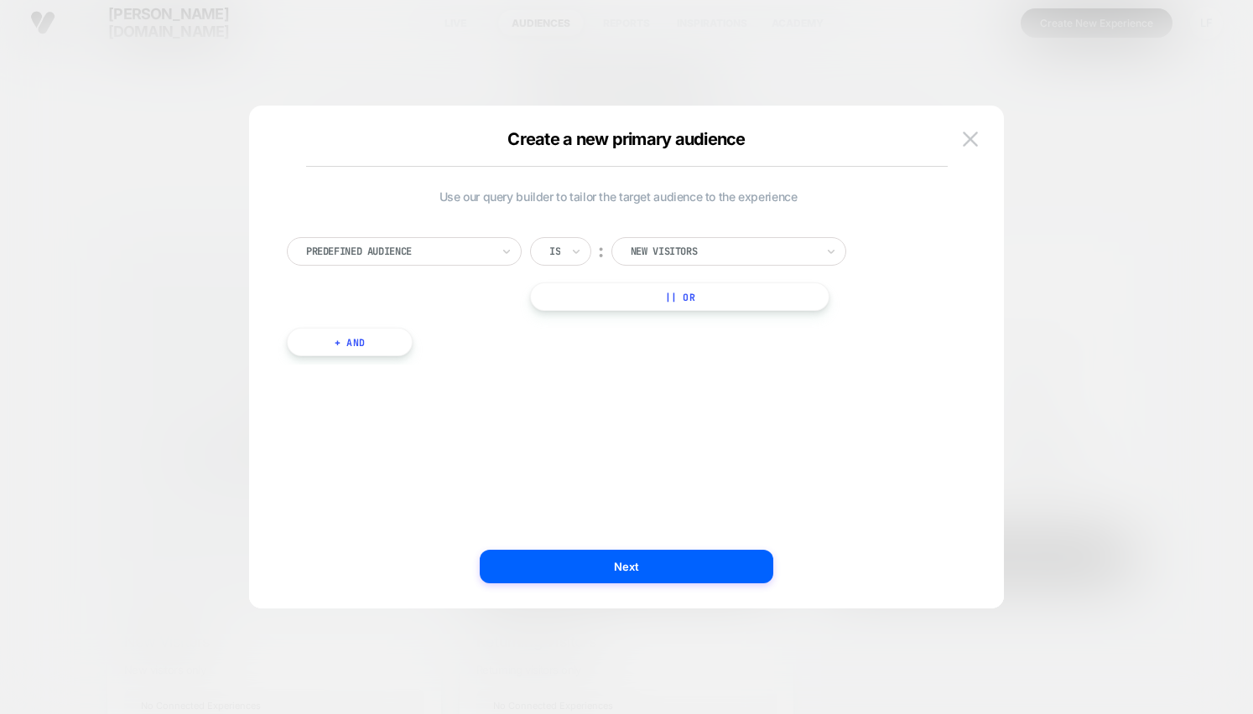
click at [358, 339] on button "+ And" at bounding box center [350, 342] width 126 height 29
click at [698, 298] on button "|| Or" at bounding box center [679, 297] width 299 height 29
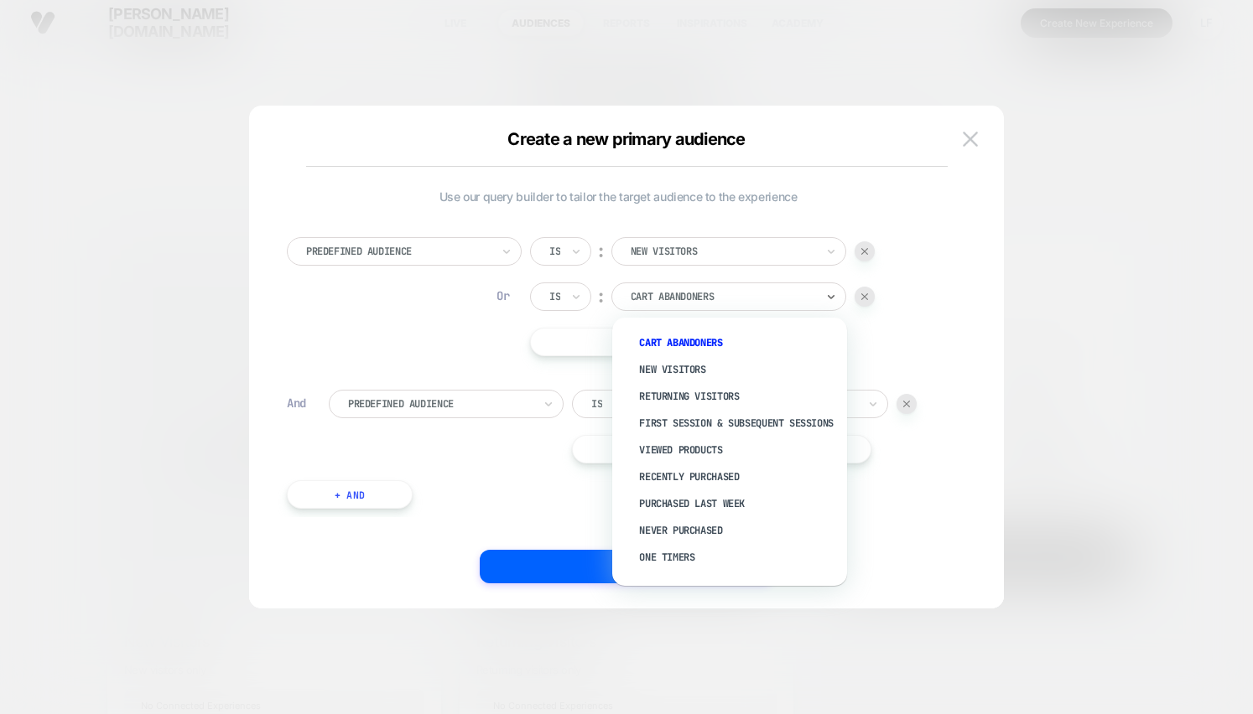
click at [707, 298] on div at bounding box center [722, 296] width 184 height 15
click at [707, 386] on div "Returning Visitors" at bounding box center [738, 396] width 218 height 27
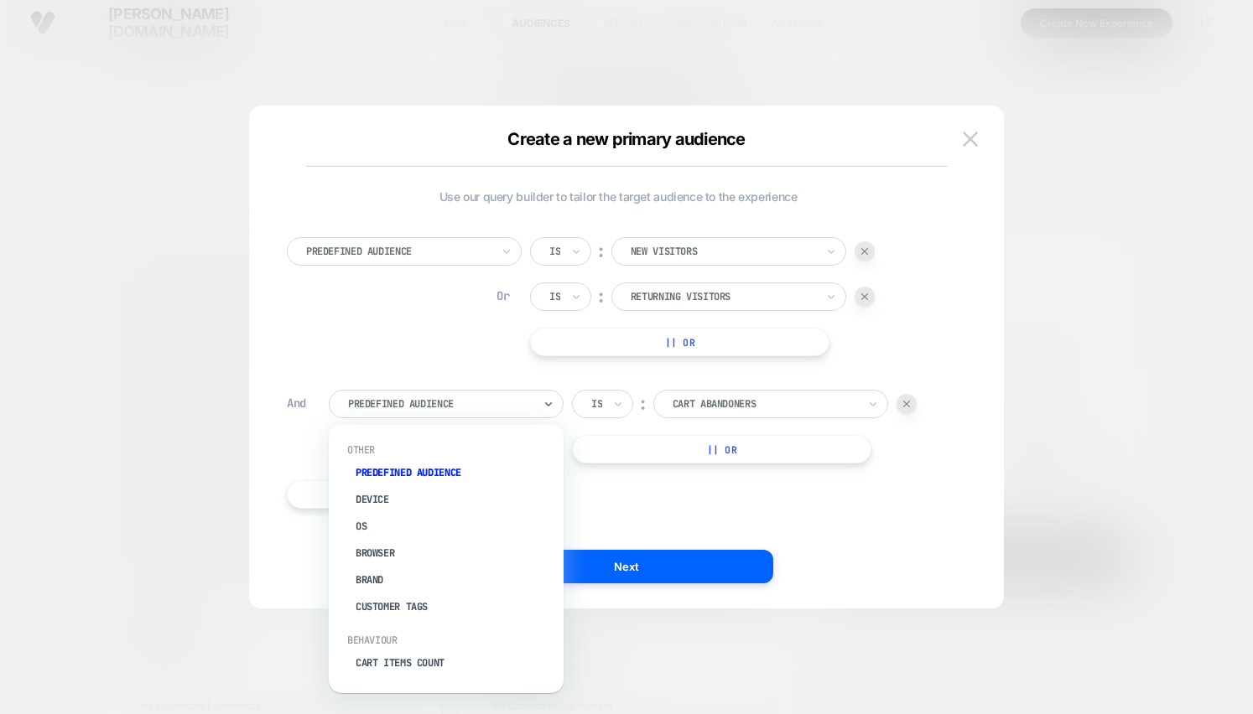
click at [468, 417] on div "Predefined Audience" at bounding box center [446, 404] width 235 height 29
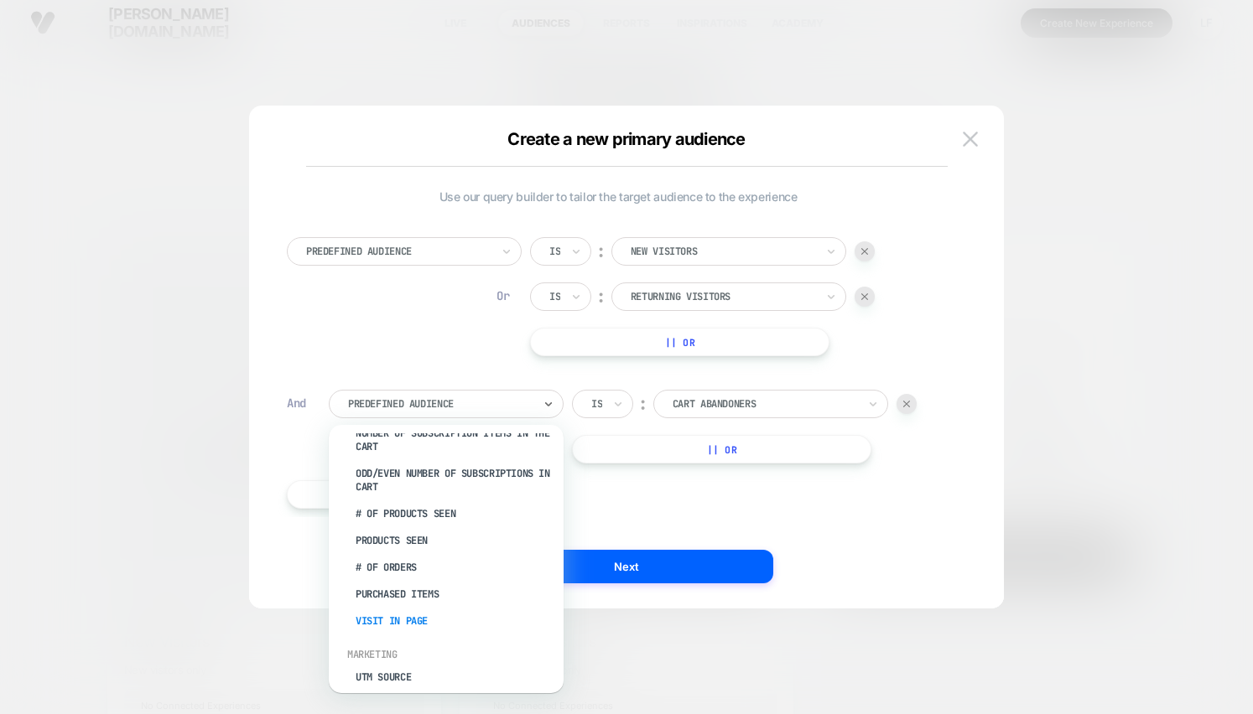
scroll to position [0, 0]
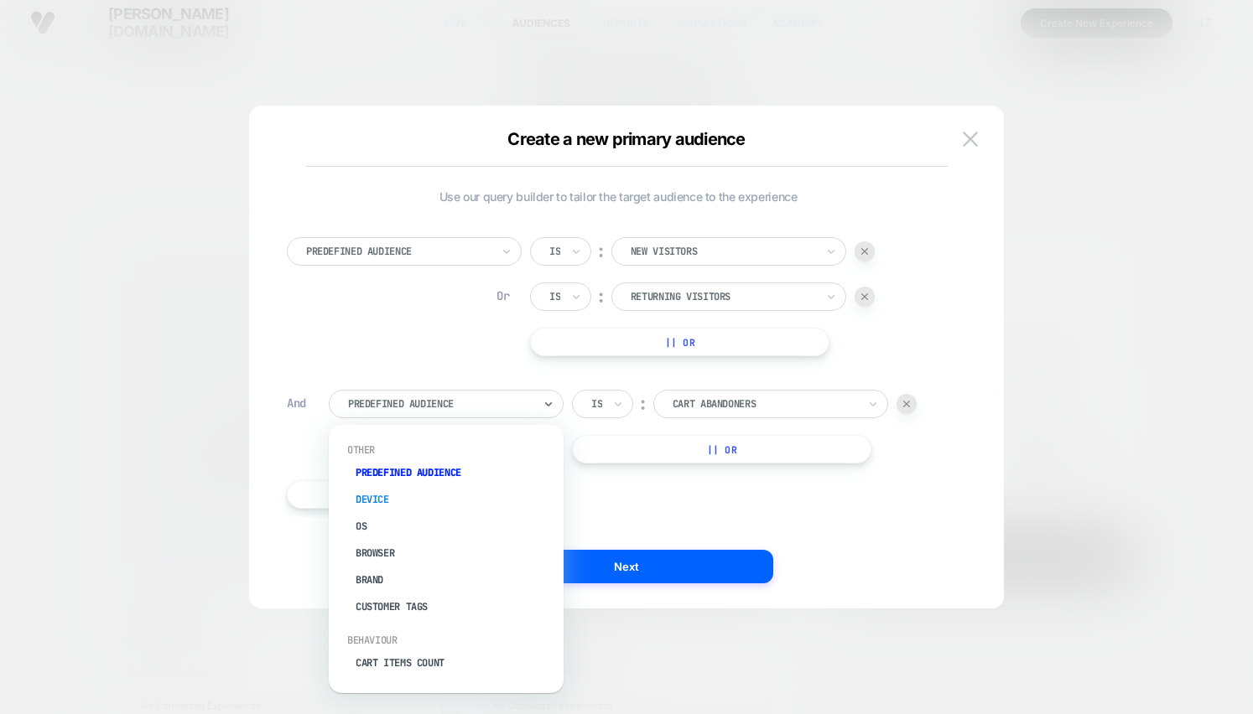
click at [375, 501] on div "Device" at bounding box center [454, 499] width 218 height 27
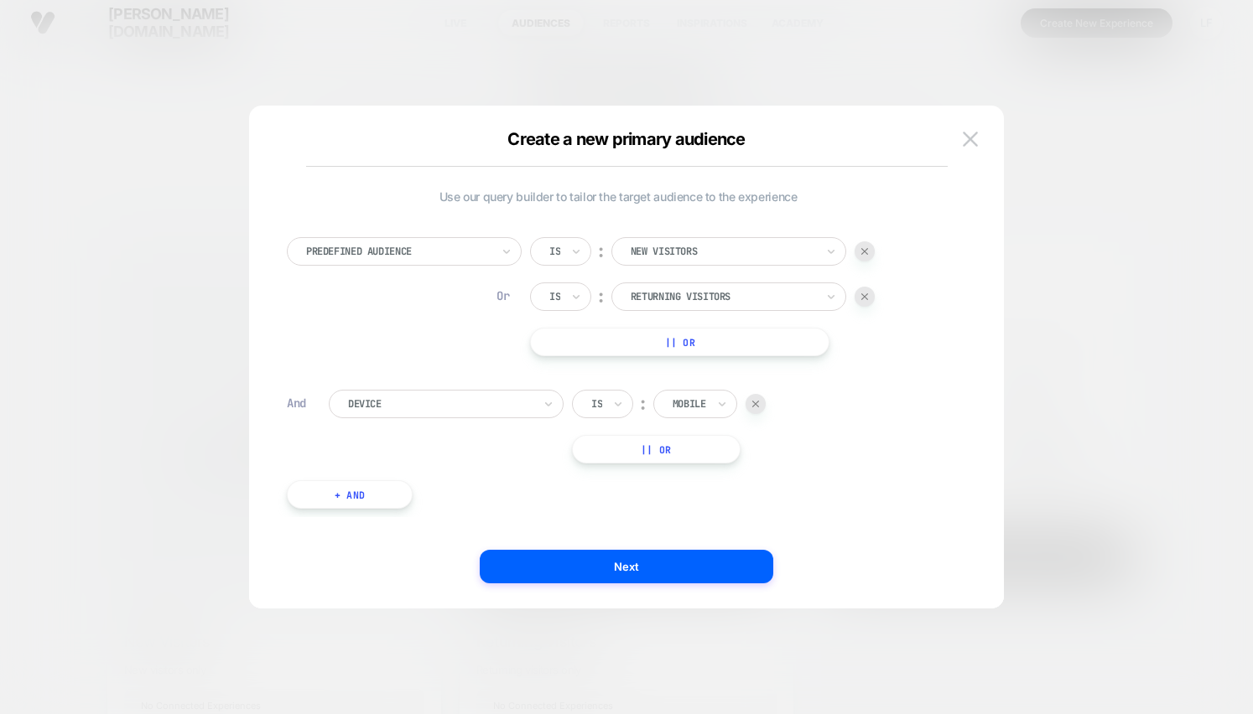
click at [672, 407] on div "Mobile" at bounding box center [689, 404] width 37 height 18
click at [527, 395] on div "Device" at bounding box center [440, 404] width 188 height 18
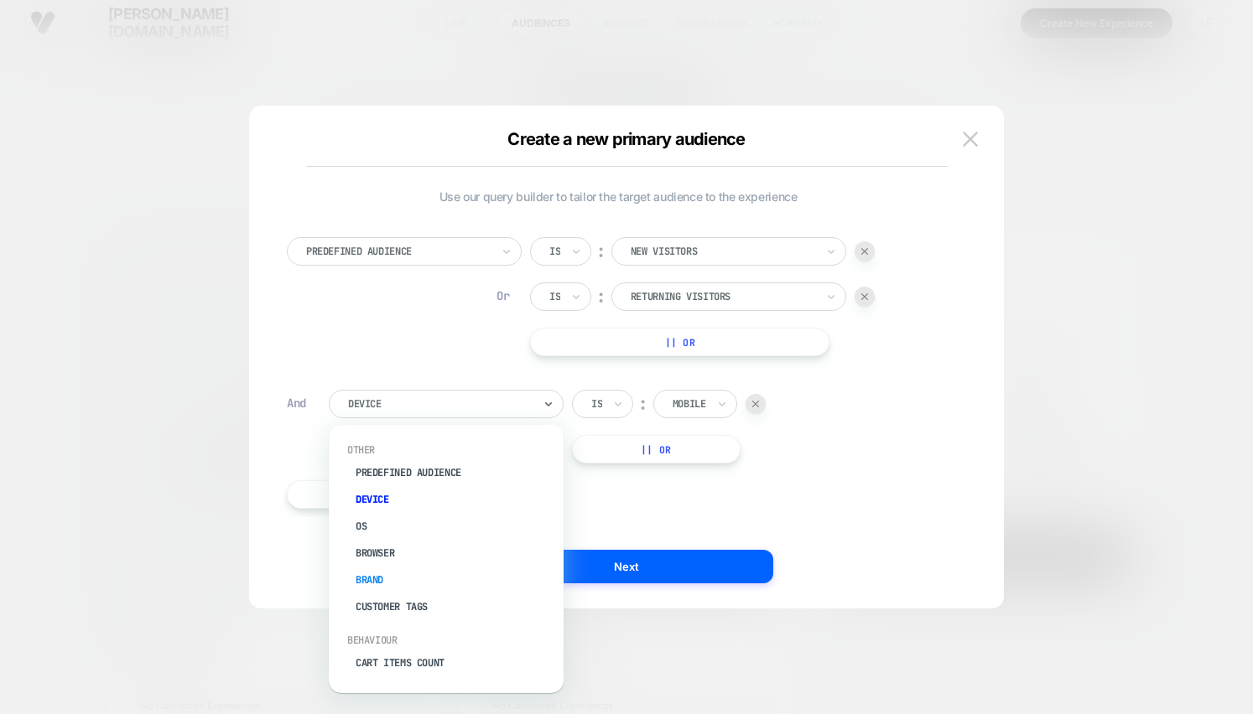
click at [400, 581] on div "Brand" at bounding box center [454, 580] width 218 height 27
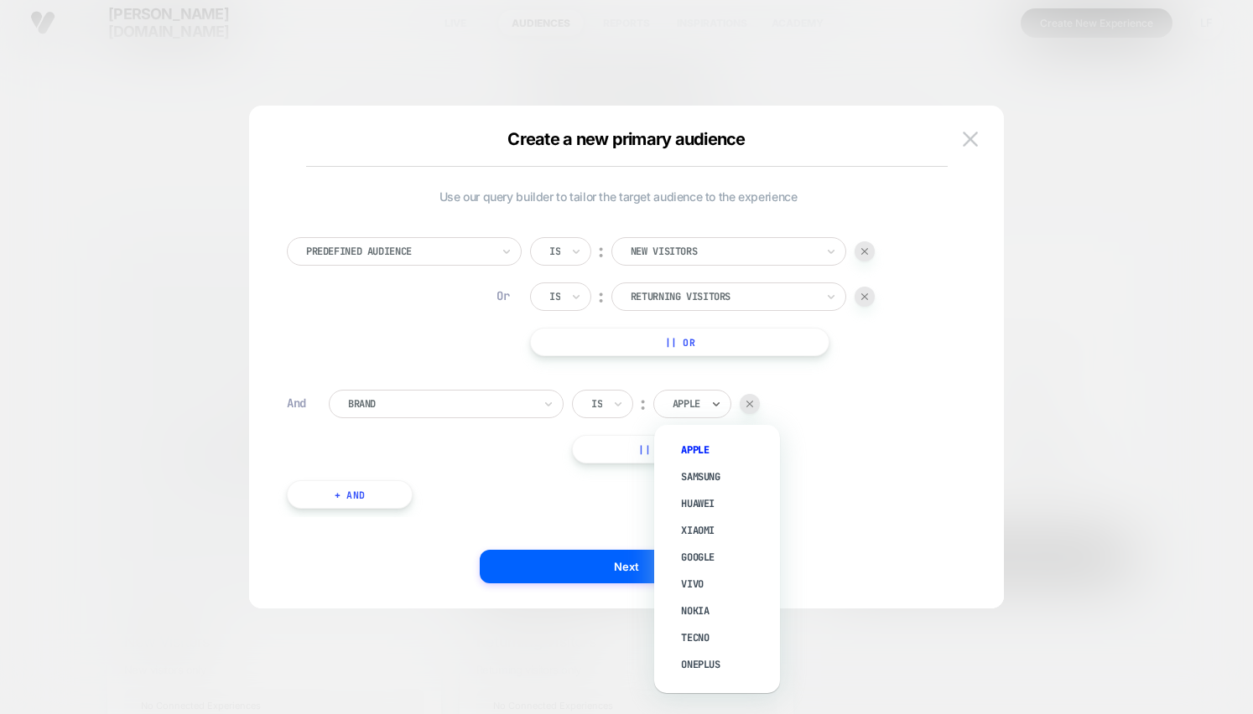
click at [672, 398] on div "Apple" at bounding box center [692, 404] width 78 height 29
click at [521, 399] on div at bounding box center [440, 404] width 184 height 15
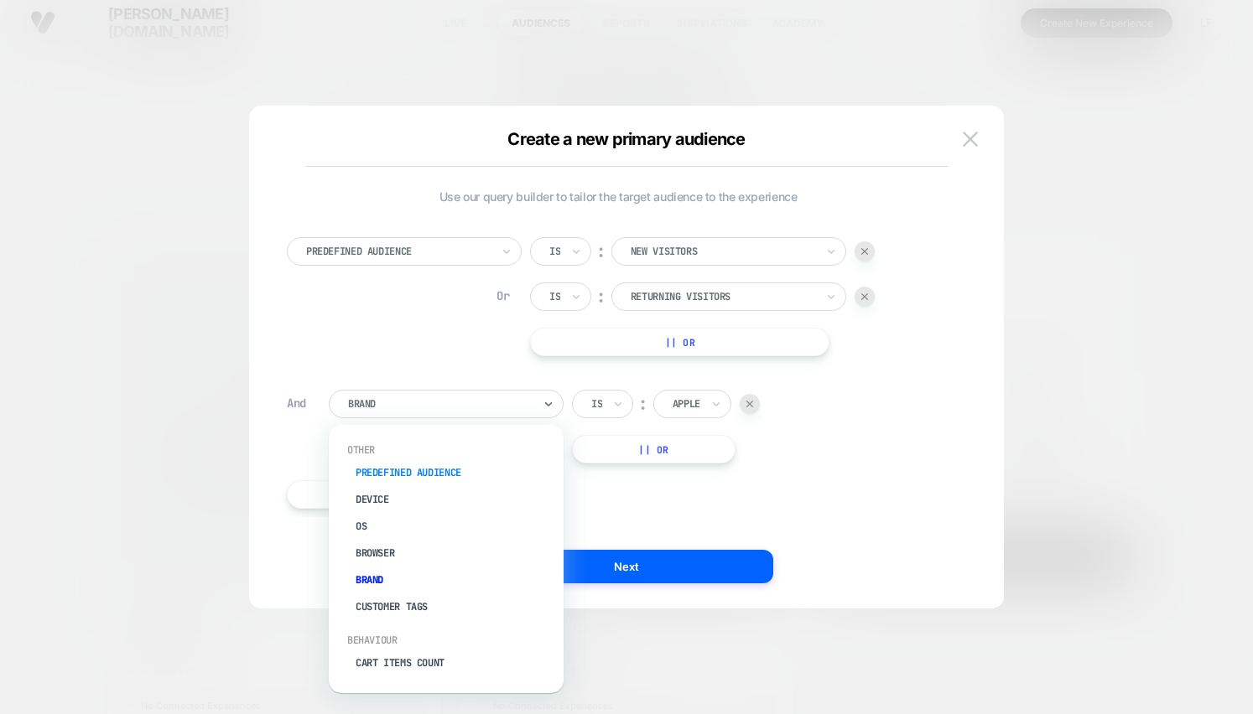
click at [477, 470] on div "Predefined Audience" at bounding box center [454, 472] width 218 height 27
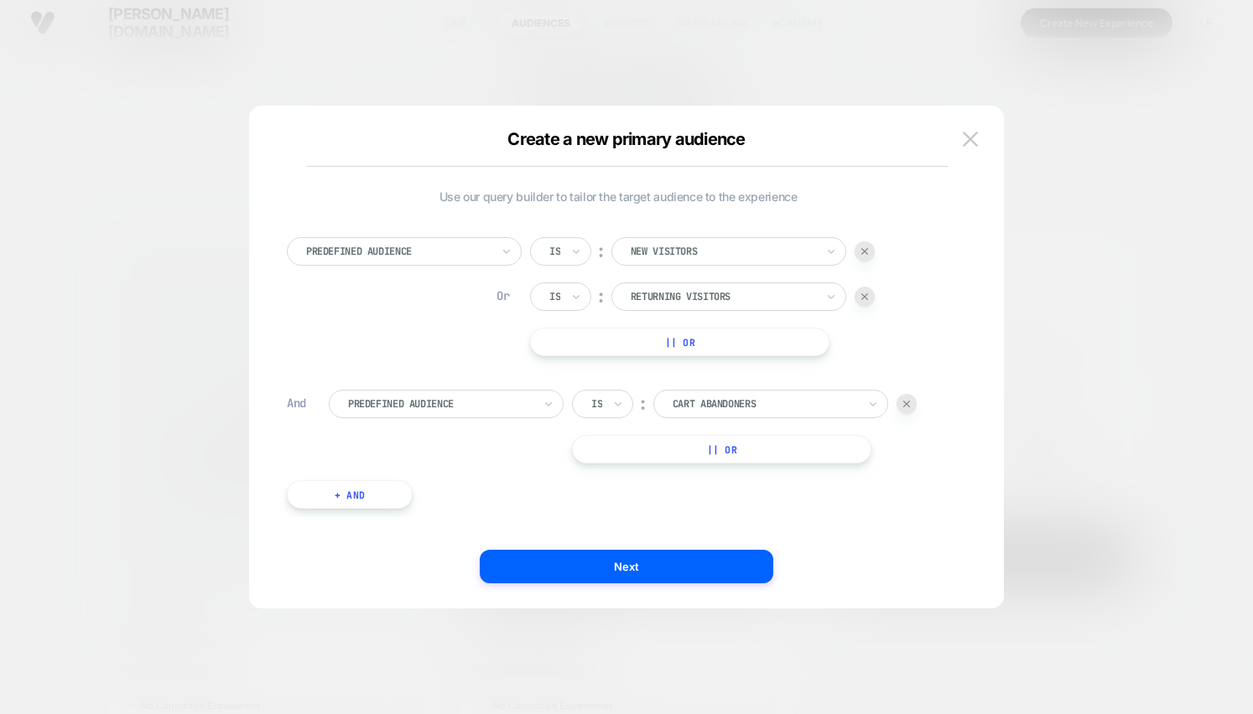
click at [700, 402] on div at bounding box center [764, 404] width 184 height 15
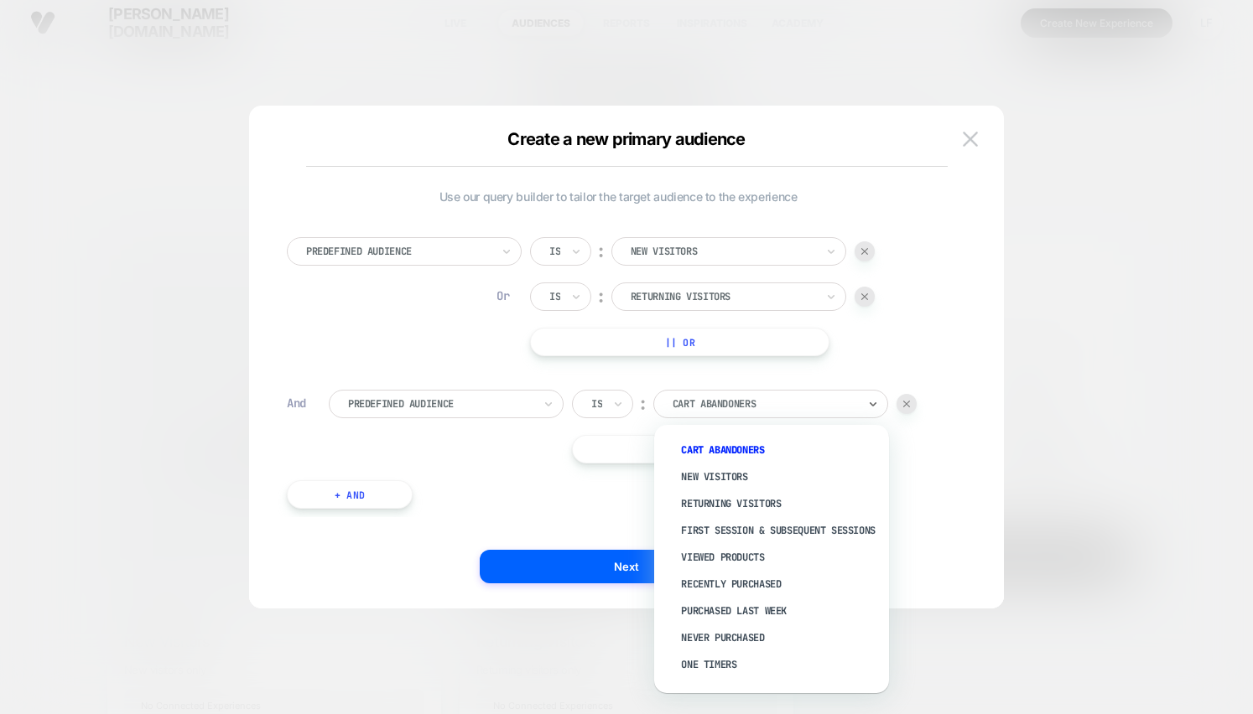
scroll to position [3, 0]
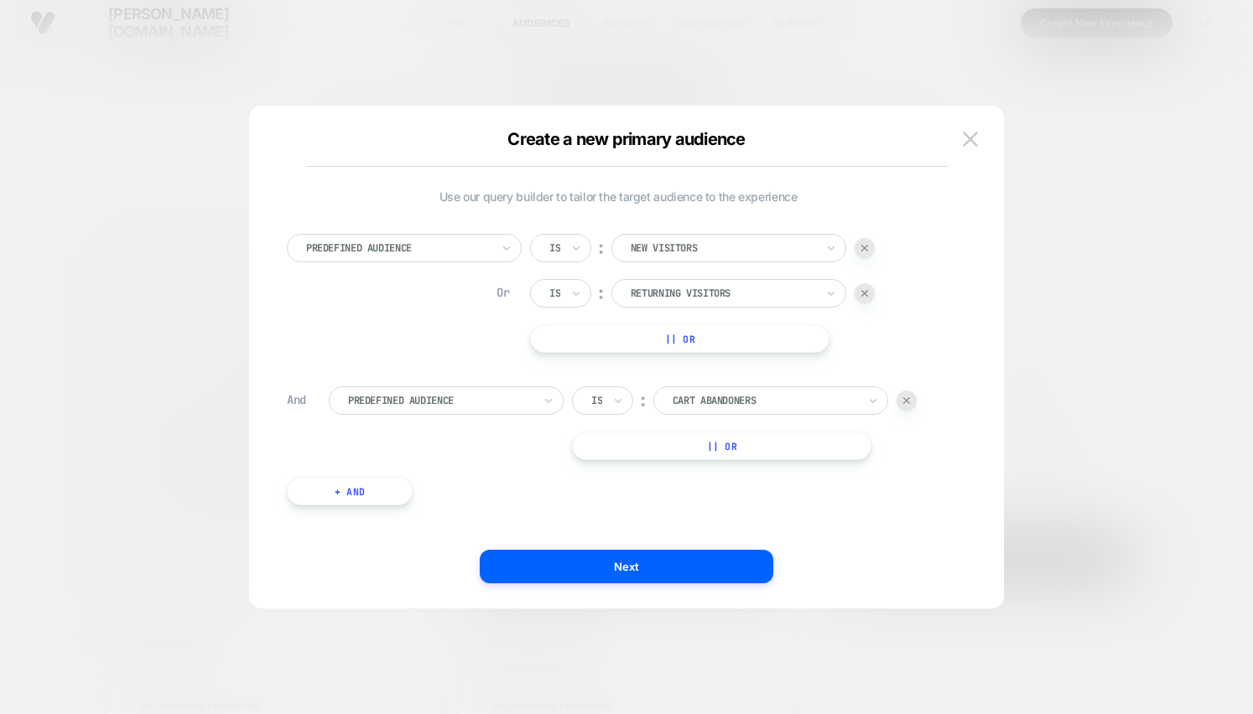
click at [973, 116] on div "Create a new primary audience Use our query builder to tailor the target audien…" at bounding box center [626, 357] width 755 height 503
click at [973, 142] on img at bounding box center [969, 139] width 15 height 14
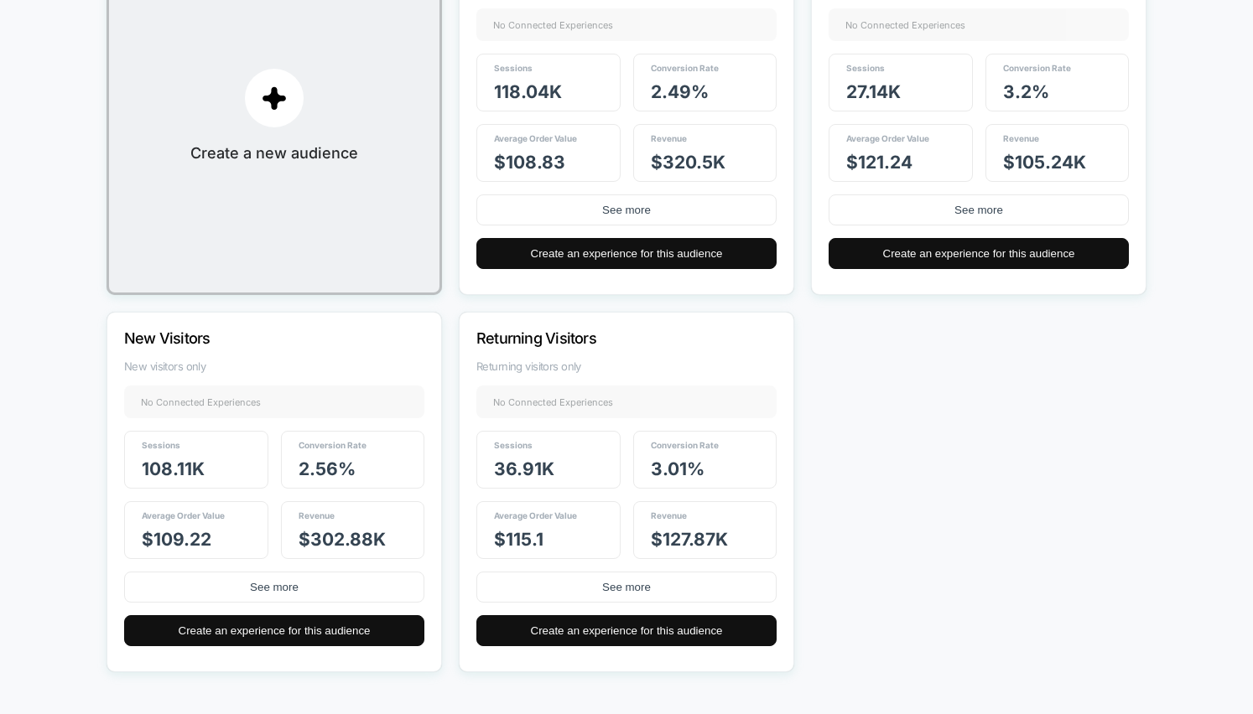
scroll to position [0, 0]
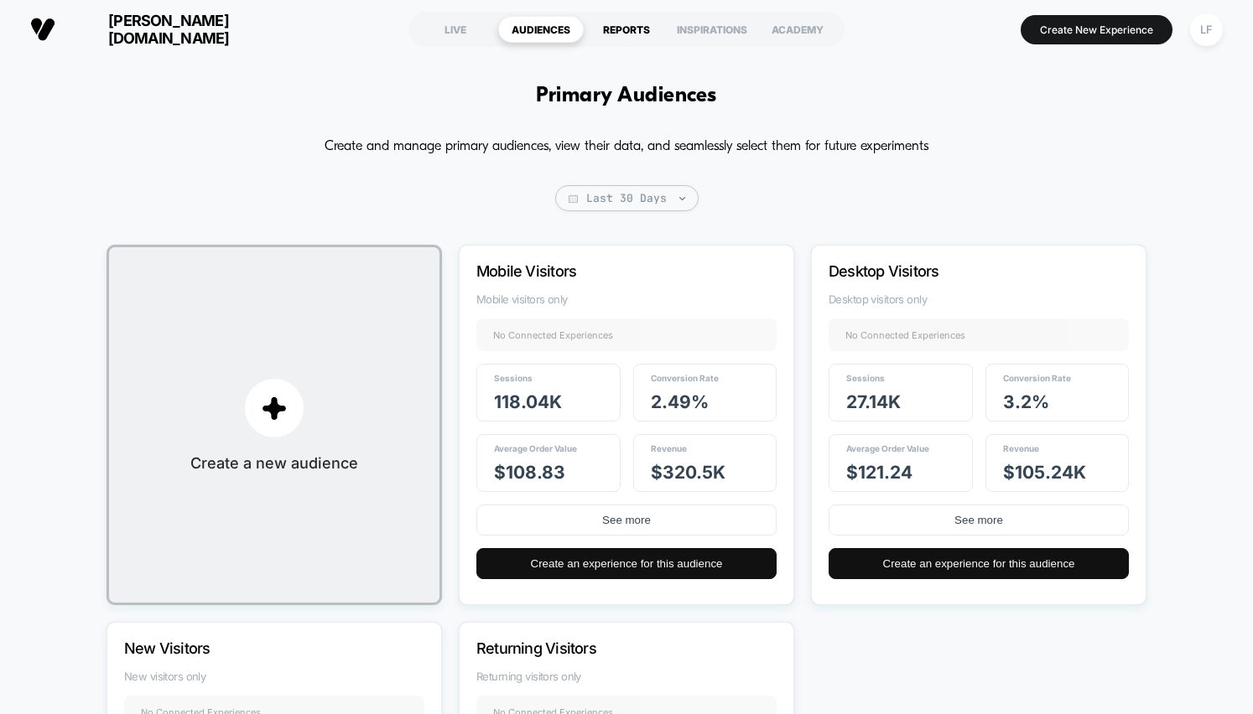
click at [638, 41] on div "REPORTS" at bounding box center [627, 29] width 86 height 27
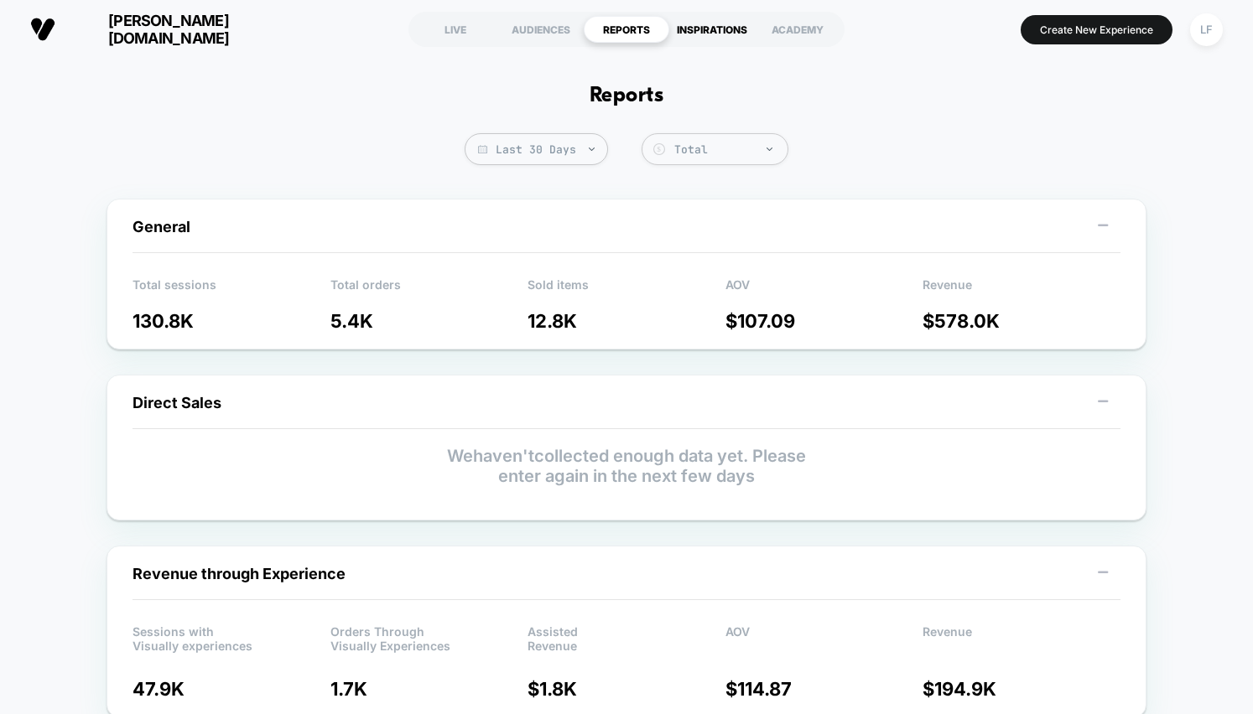
click at [734, 23] on div "INSPIRATIONS" at bounding box center [712, 29] width 86 height 27
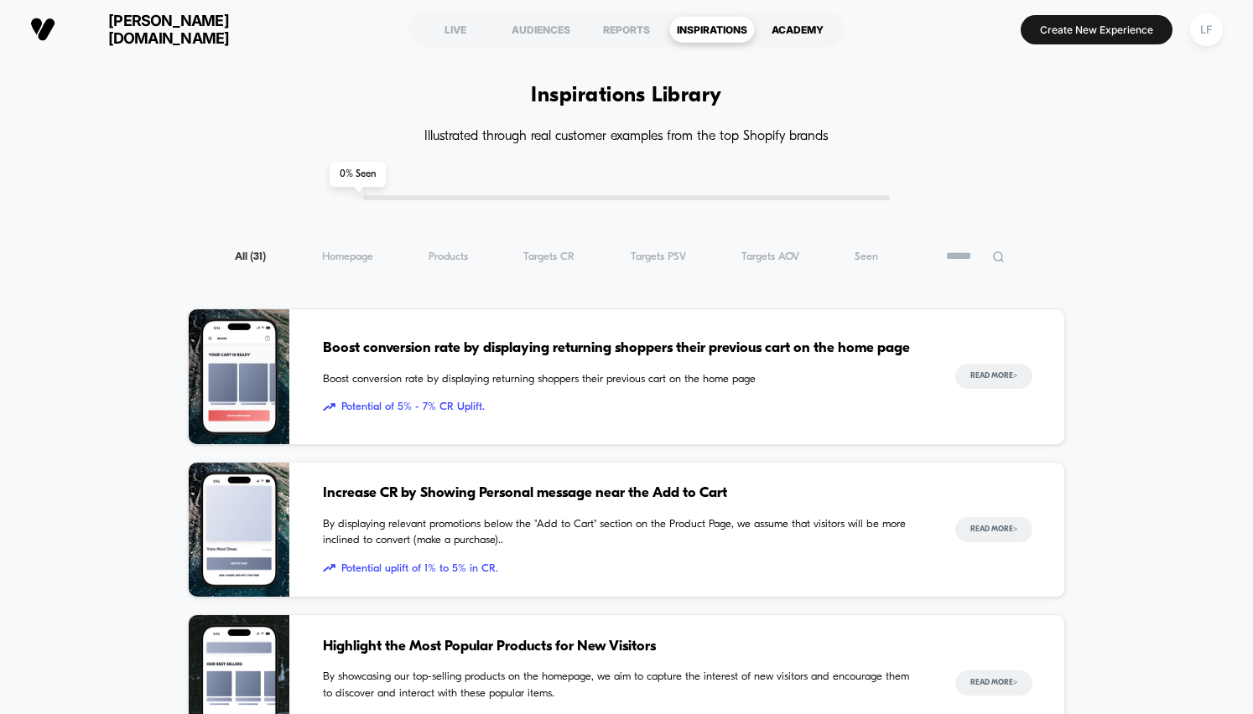
click at [812, 23] on div "ACADEMY" at bounding box center [798, 29] width 86 height 27
click at [1200, 27] on div "LF" at bounding box center [1206, 29] width 33 height 33
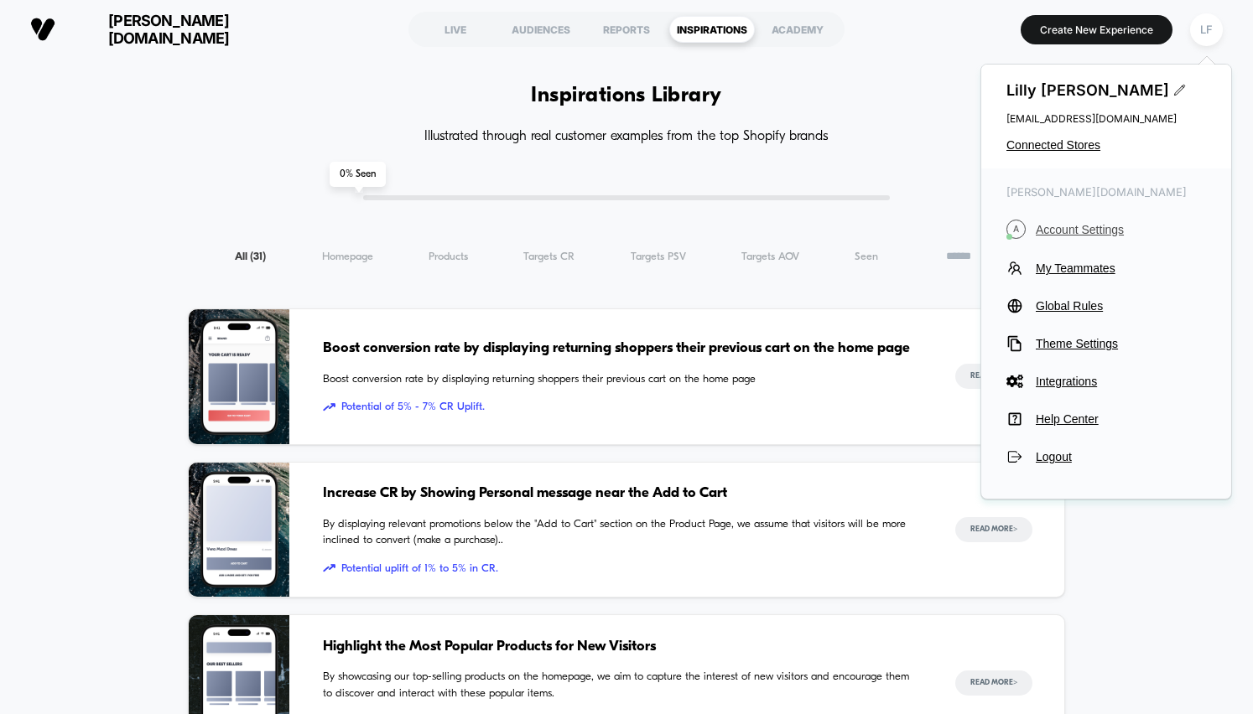
click at [1097, 227] on span "Account Settings" at bounding box center [1120, 229] width 170 height 13
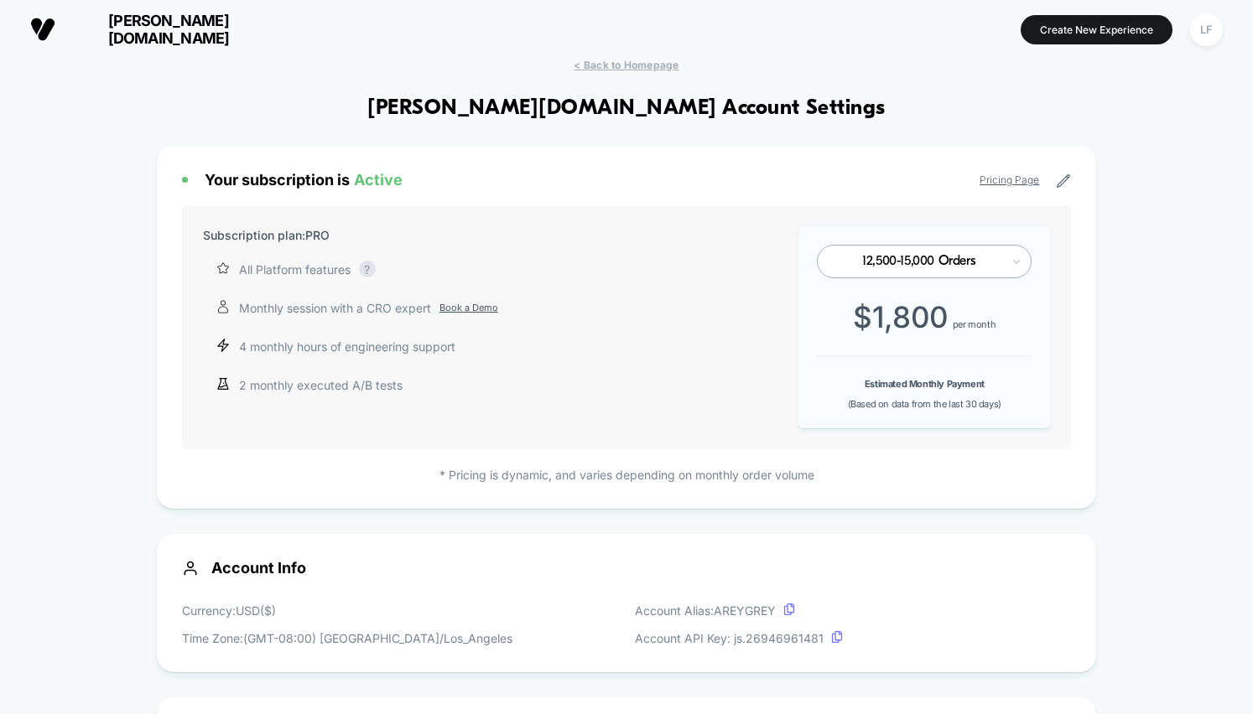
click at [1197, 47] on div "LF" at bounding box center [1206, 29] width 43 height 42
click at [1206, 29] on div "LF" at bounding box center [1206, 29] width 33 height 33
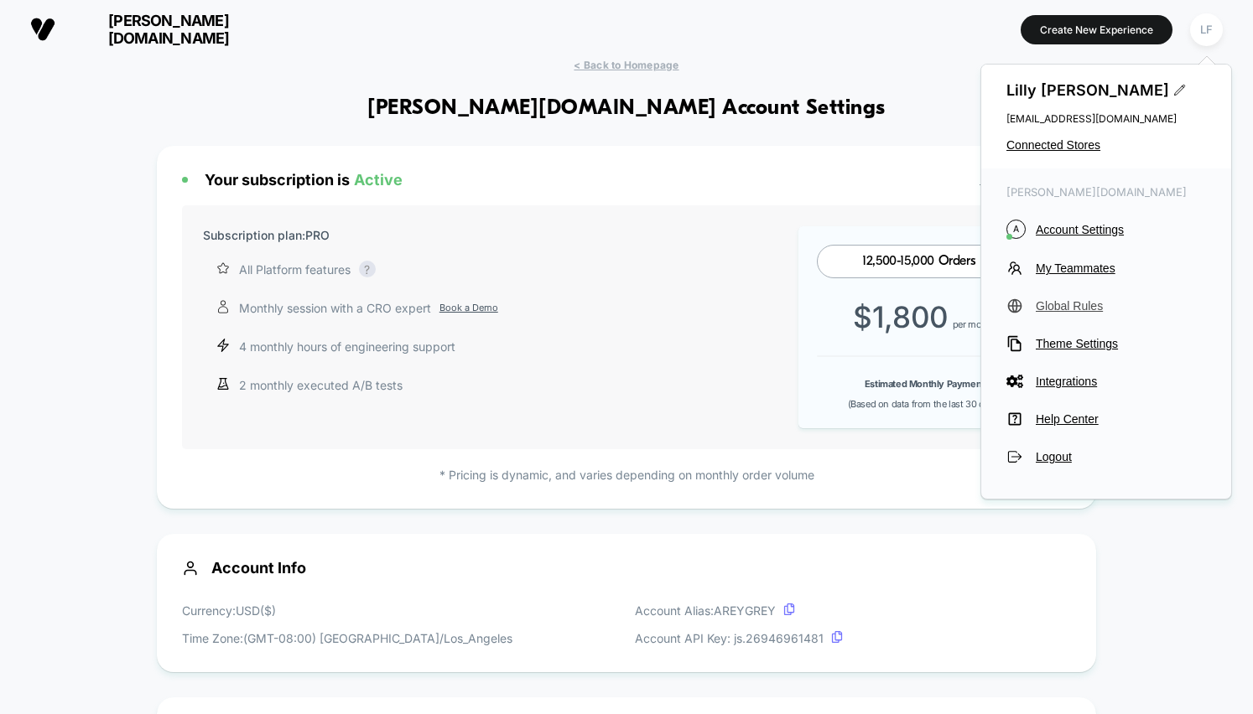
click at [1079, 301] on span "Global Rules" at bounding box center [1120, 305] width 170 height 13
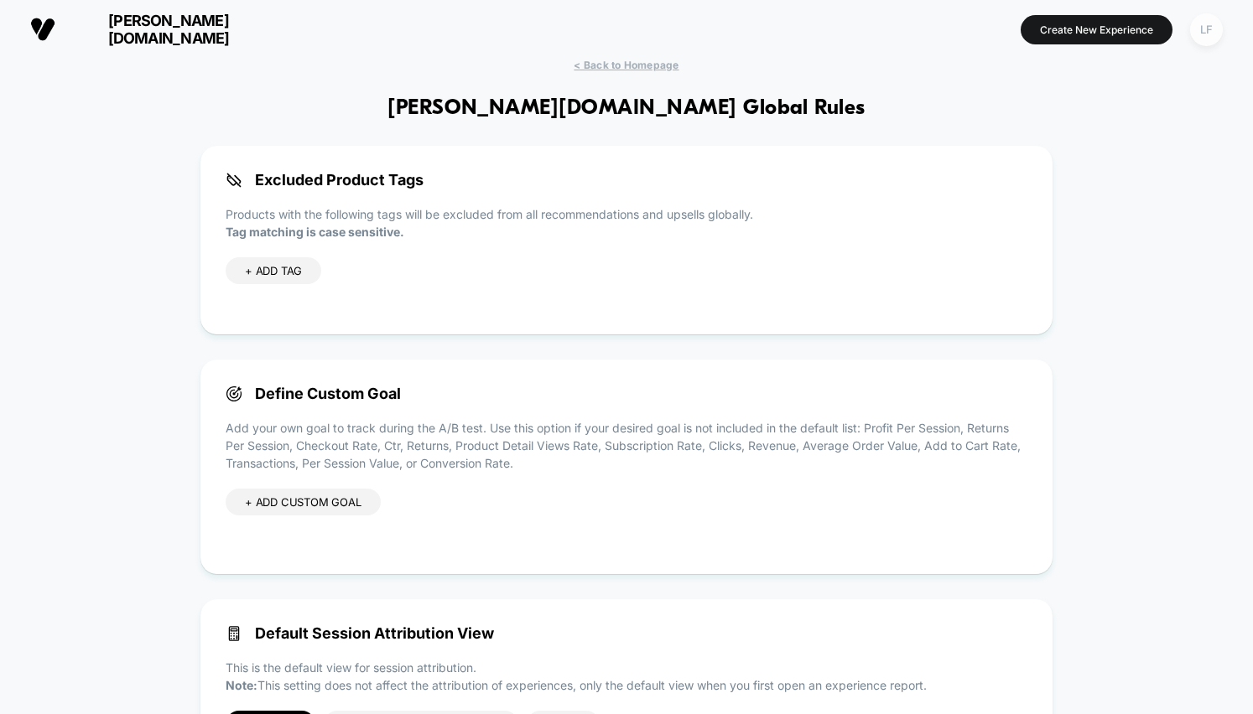
click at [1214, 35] on div "LF" at bounding box center [1206, 29] width 33 height 33
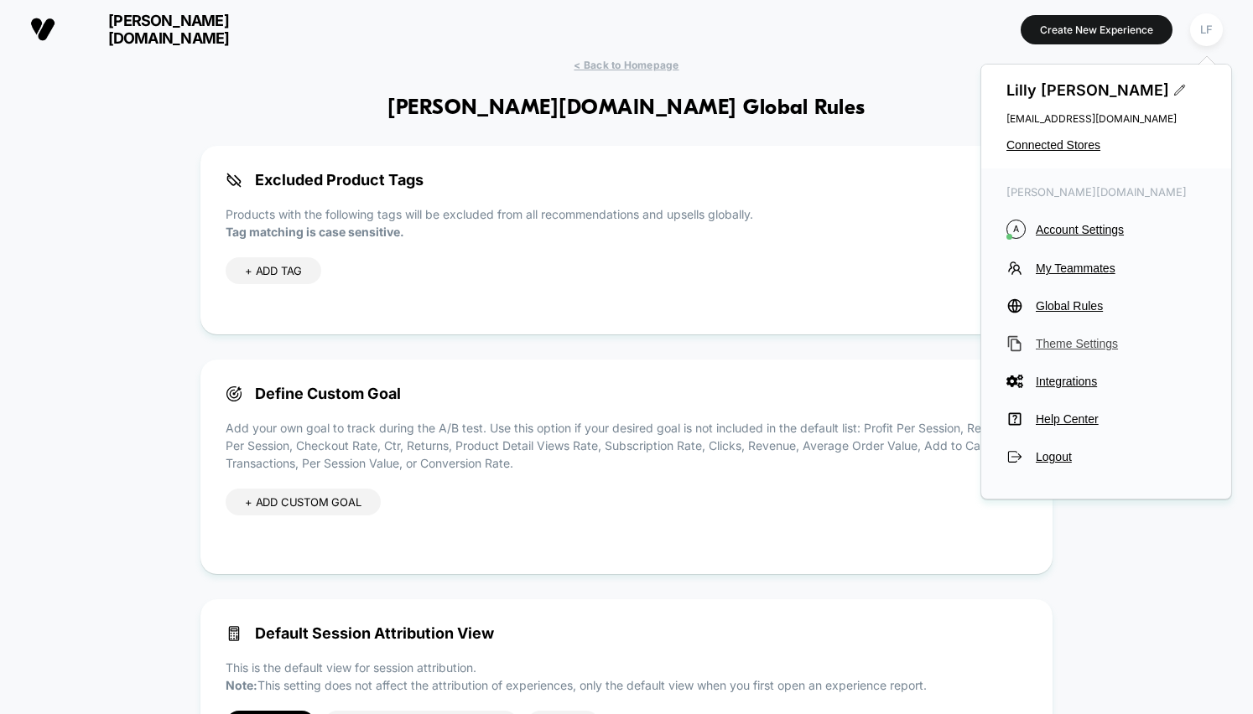
click at [1107, 340] on span "Theme Settings" at bounding box center [1120, 343] width 170 height 13
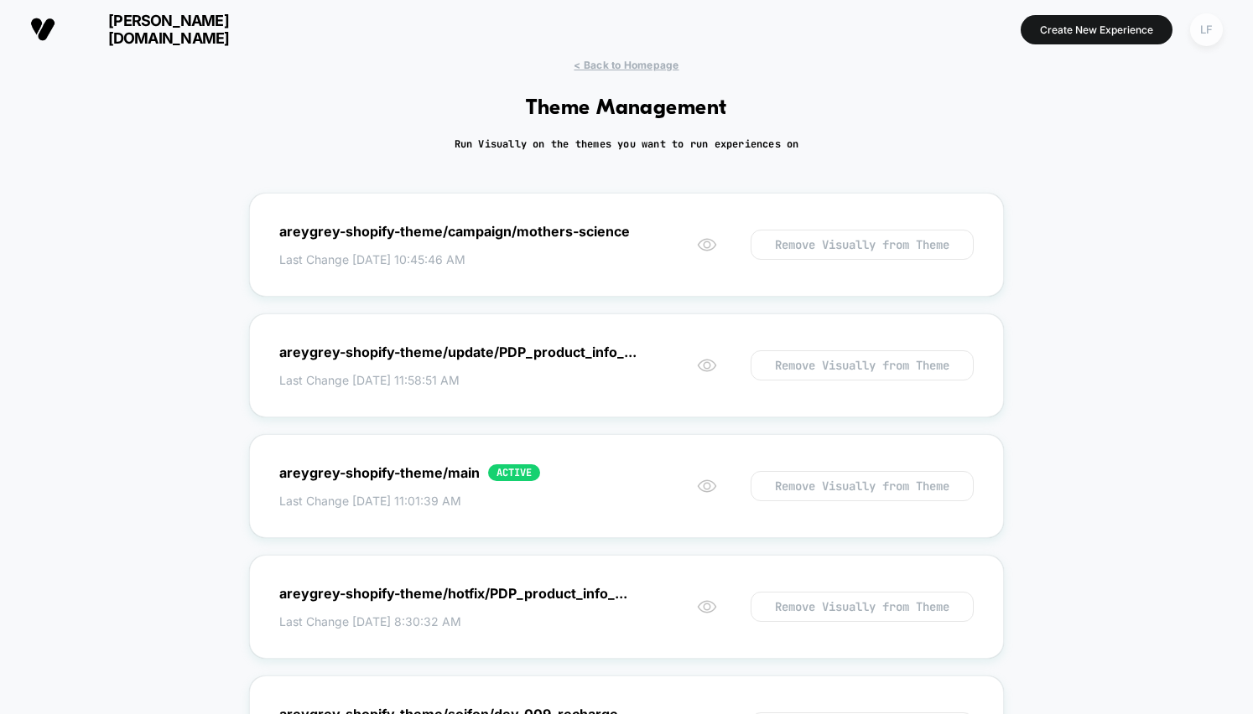
click at [1216, 32] on div "LF" at bounding box center [1206, 29] width 33 height 33
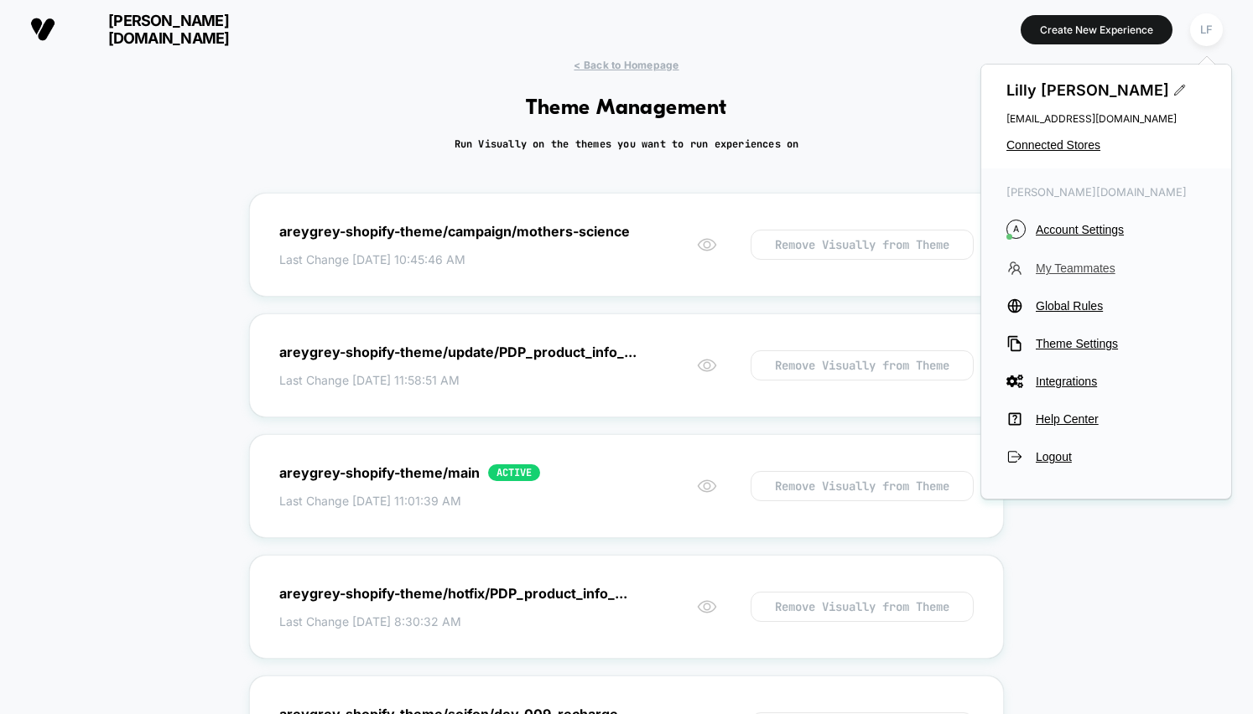
click at [1074, 271] on span "My Teammates" at bounding box center [1120, 268] width 170 height 13
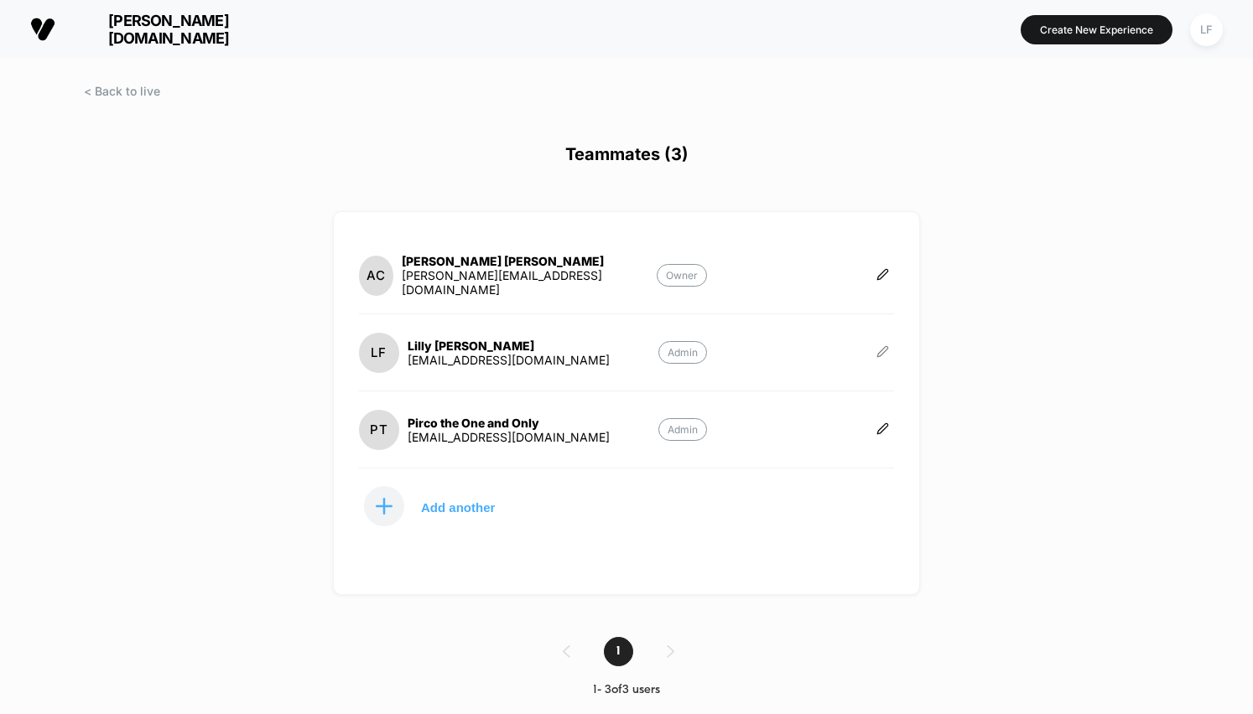
click at [887, 353] on icon at bounding box center [882, 351] width 13 height 13
click at [973, 344] on button "Edit Role" at bounding box center [965, 333] width 108 height 39
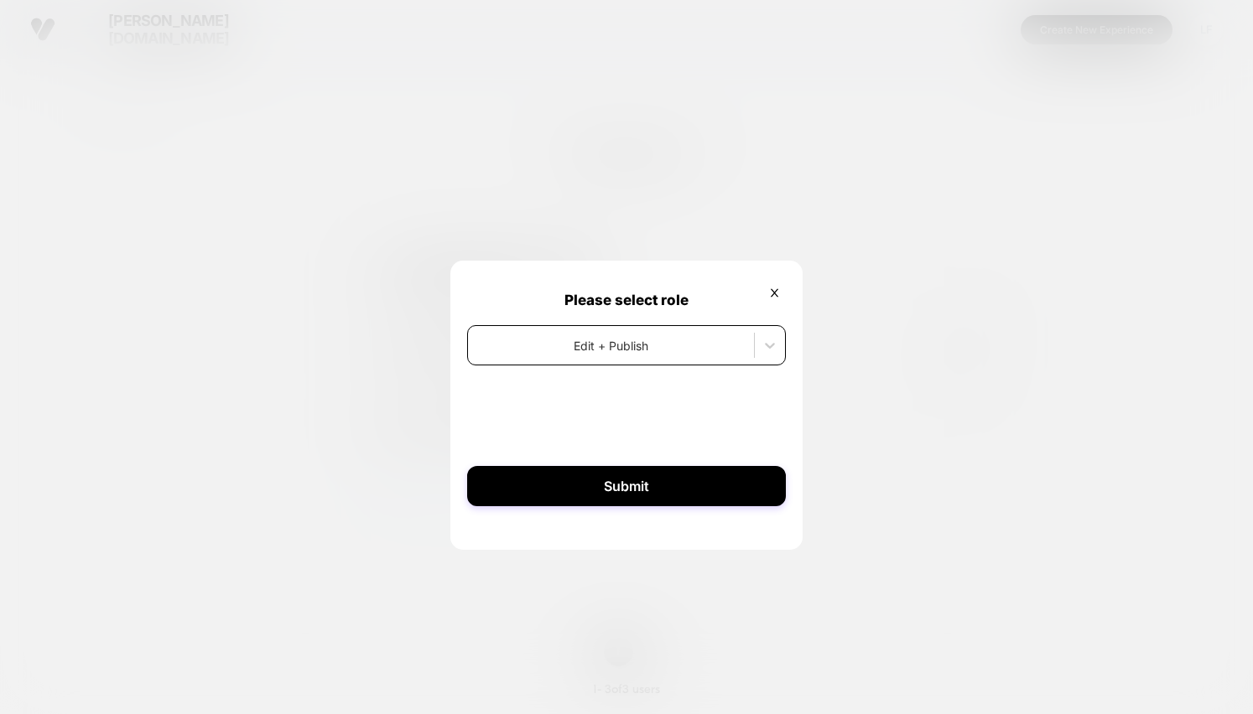
click at [721, 342] on div at bounding box center [610, 346] width 269 height 18
click at [776, 293] on icon at bounding box center [774, 293] width 13 height 13
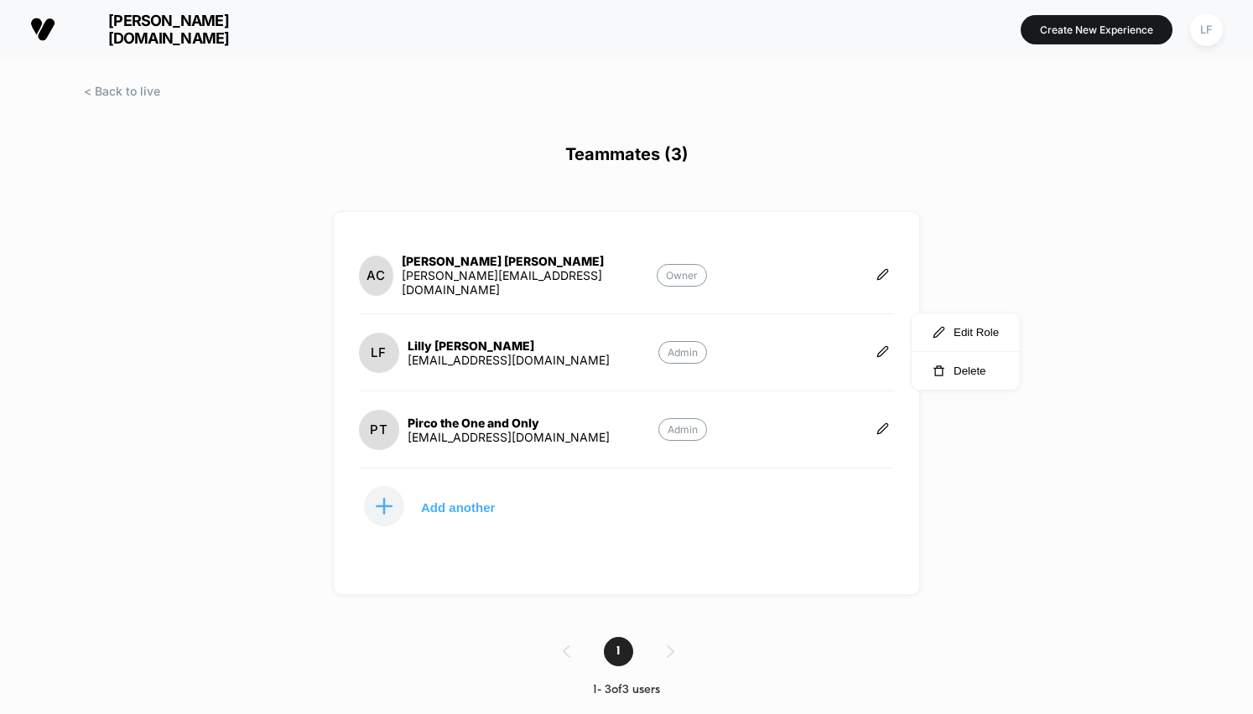
click at [1030, 164] on h1 "Teammates (3)" at bounding box center [626, 163] width 1253 height 39
click at [145, 91] on span at bounding box center [122, 91] width 76 height 14
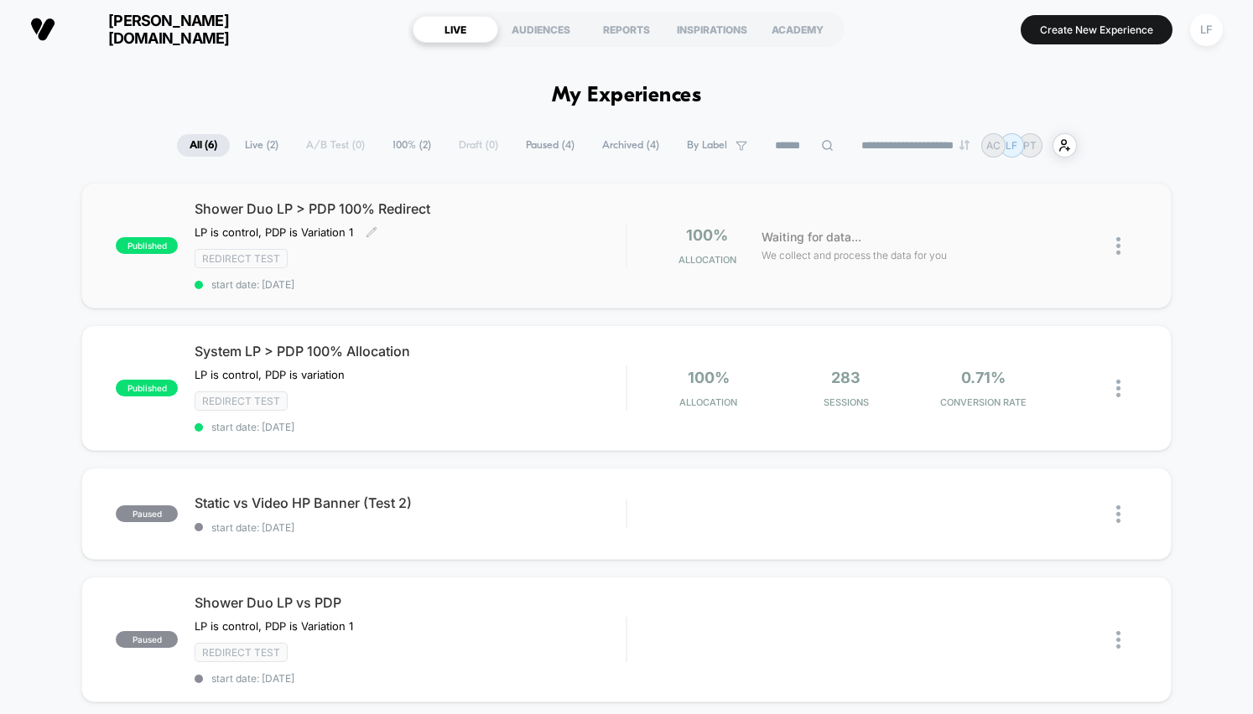
click at [545, 260] on div "Redirect Test" at bounding box center [410, 258] width 431 height 19
click at [1117, 246] on img at bounding box center [1118, 246] width 4 height 18
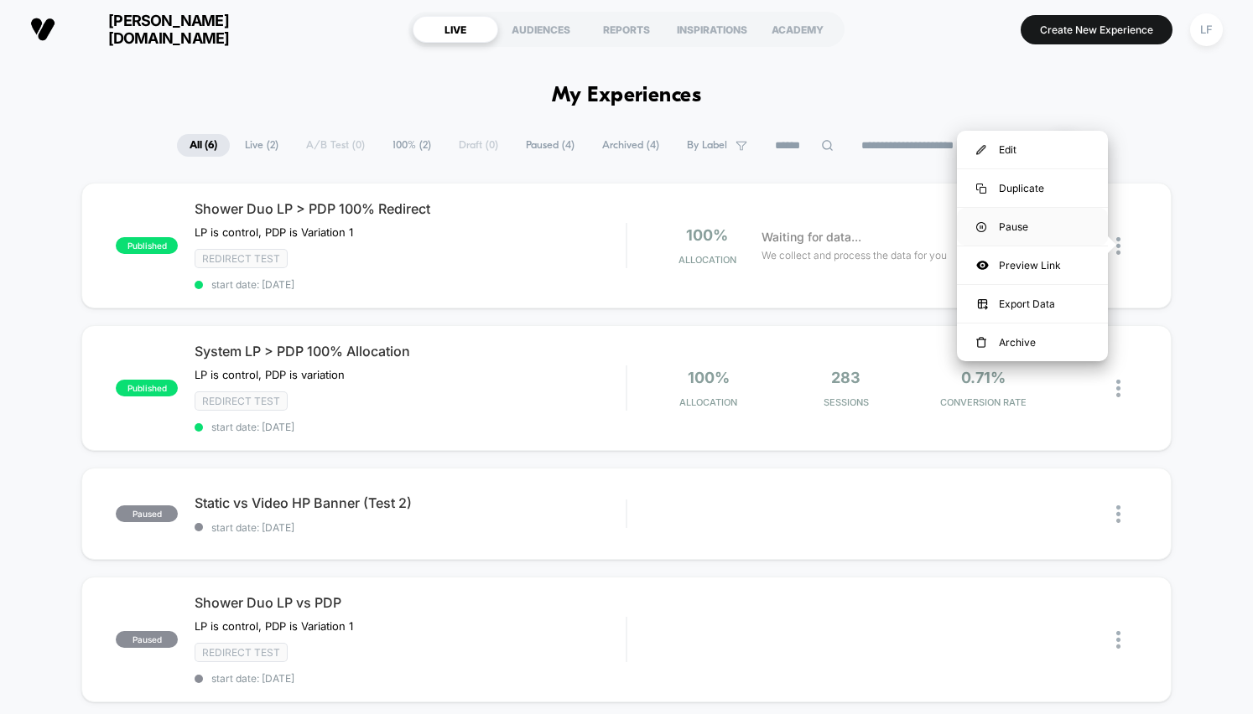
click at [1005, 233] on div "Pause" at bounding box center [1032, 227] width 151 height 38
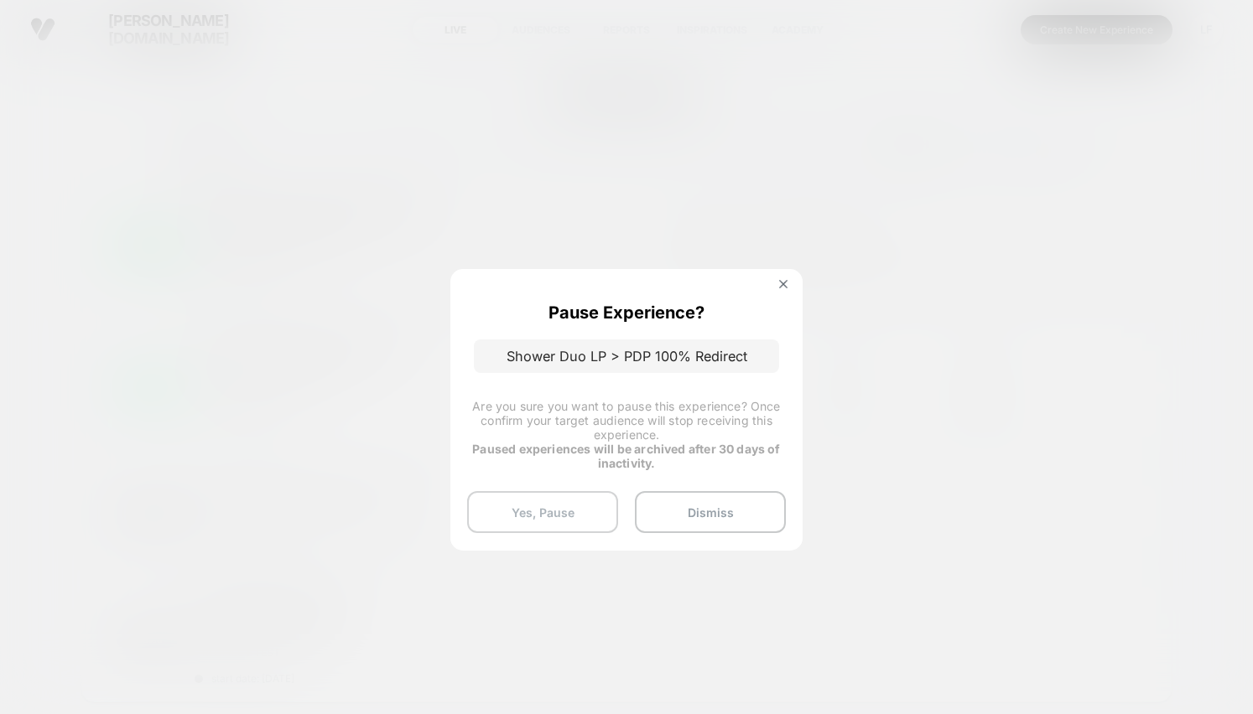
click at [519, 516] on button "Yes, Pause" at bounding box center [542, 512] width 151 height 42
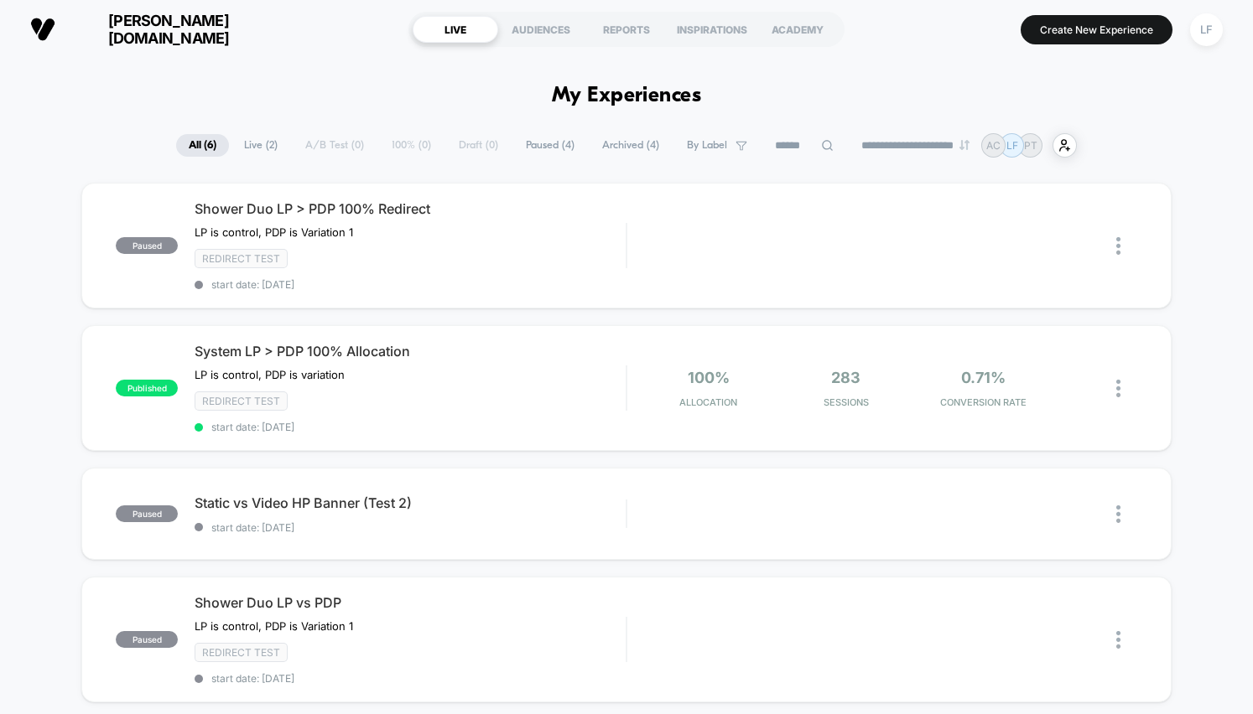
click at [843, 46] on section "LIVE AUDIENCES REPORTS INSPIRATIONS ACADEMY" at bounding box center [626, 29] width 436 height 42
click at [423, 259] on div "Redirect Test" at bounding box center [410, 258] width 431 height 19
